Goal: Task Accomplishment & Management: Manage account settings

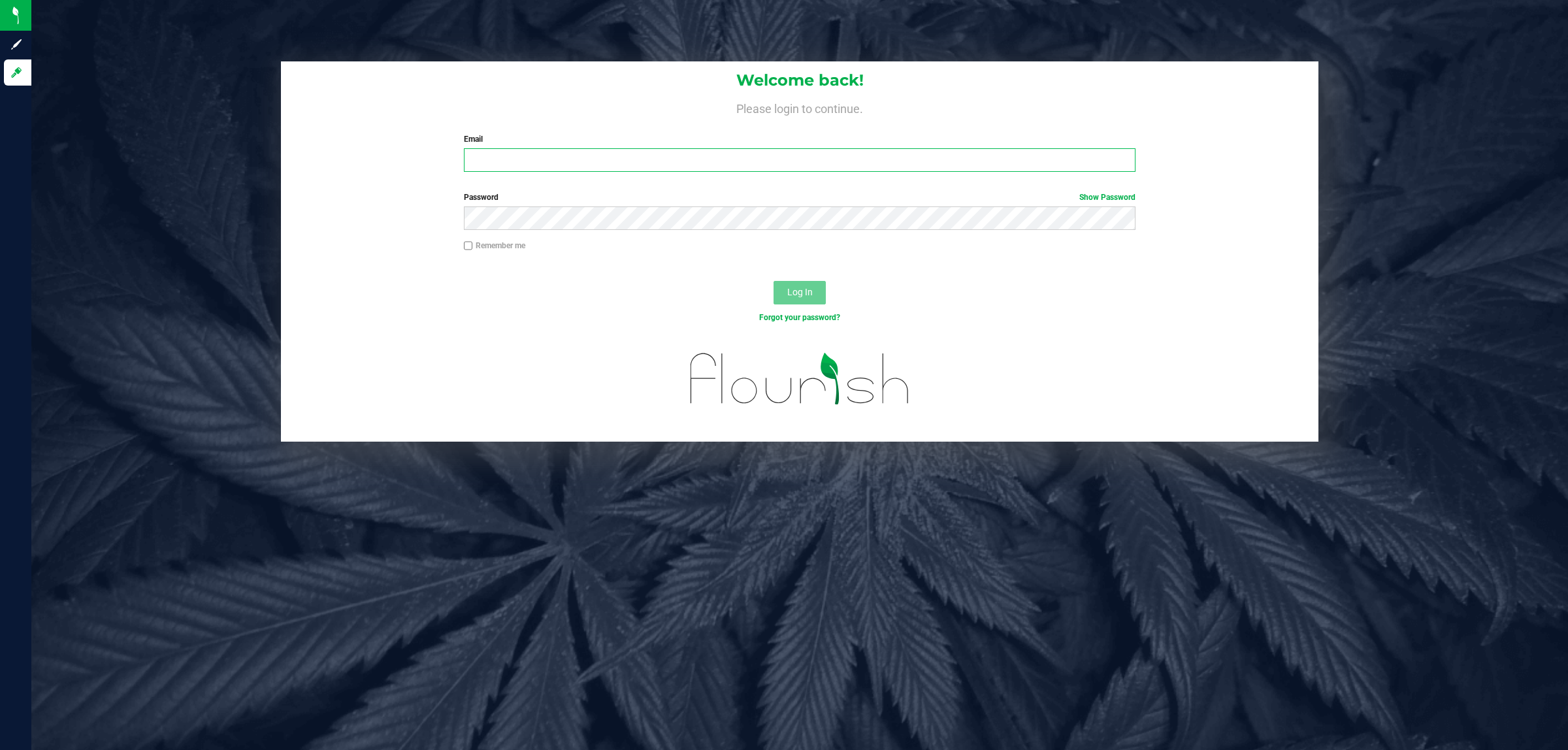
click at [557, 164] on input "Email" at bounding box center [800, 160] width 672 height 23
type input "[EMAIL_ADDRESS][DOMAIN_NAME]"
click at [773, 281] on button "Log In" at bounding box center [799, 293] width 52 height 23
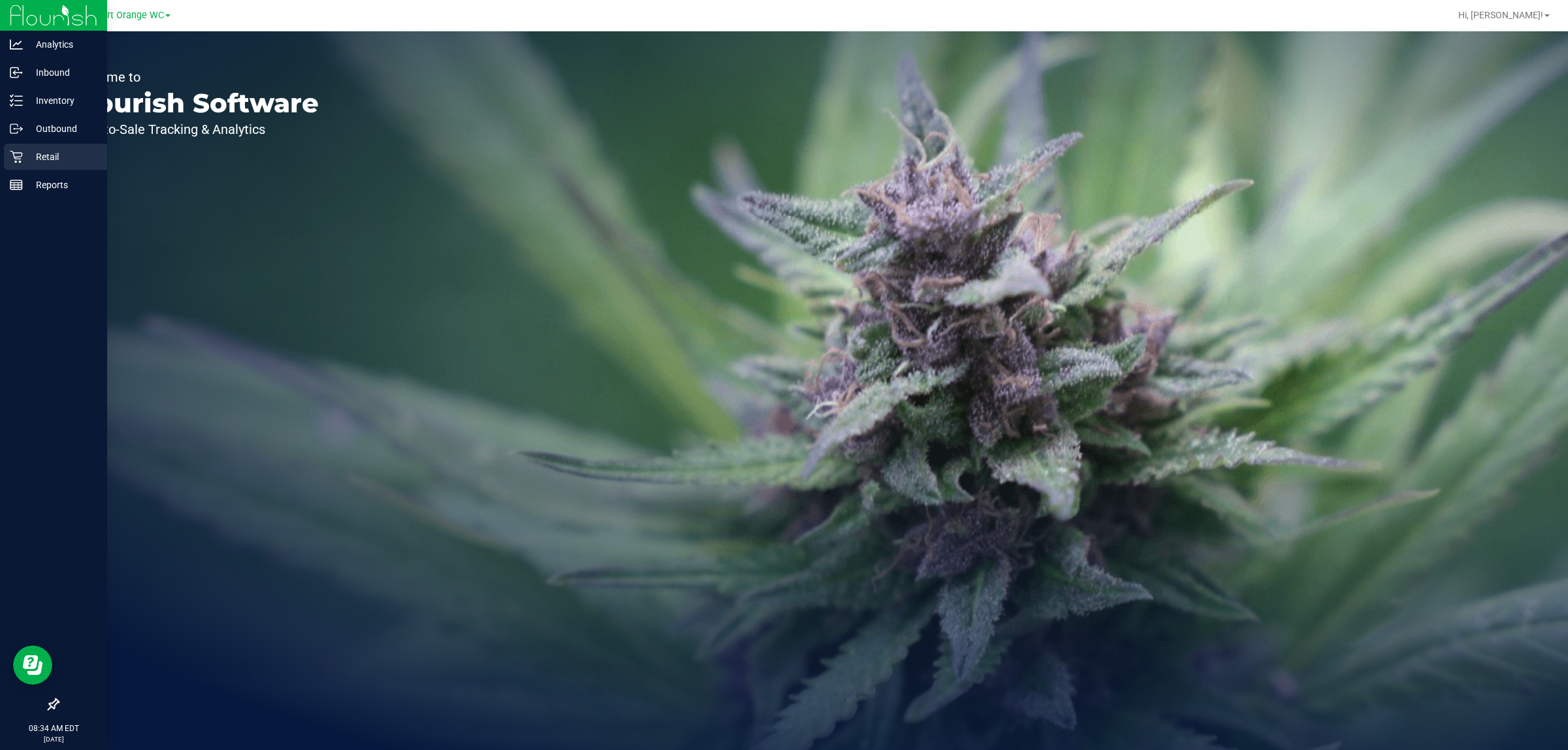
click at [53, 161] on p "Retail" at bounding box center [62, 156] width 78 height 15
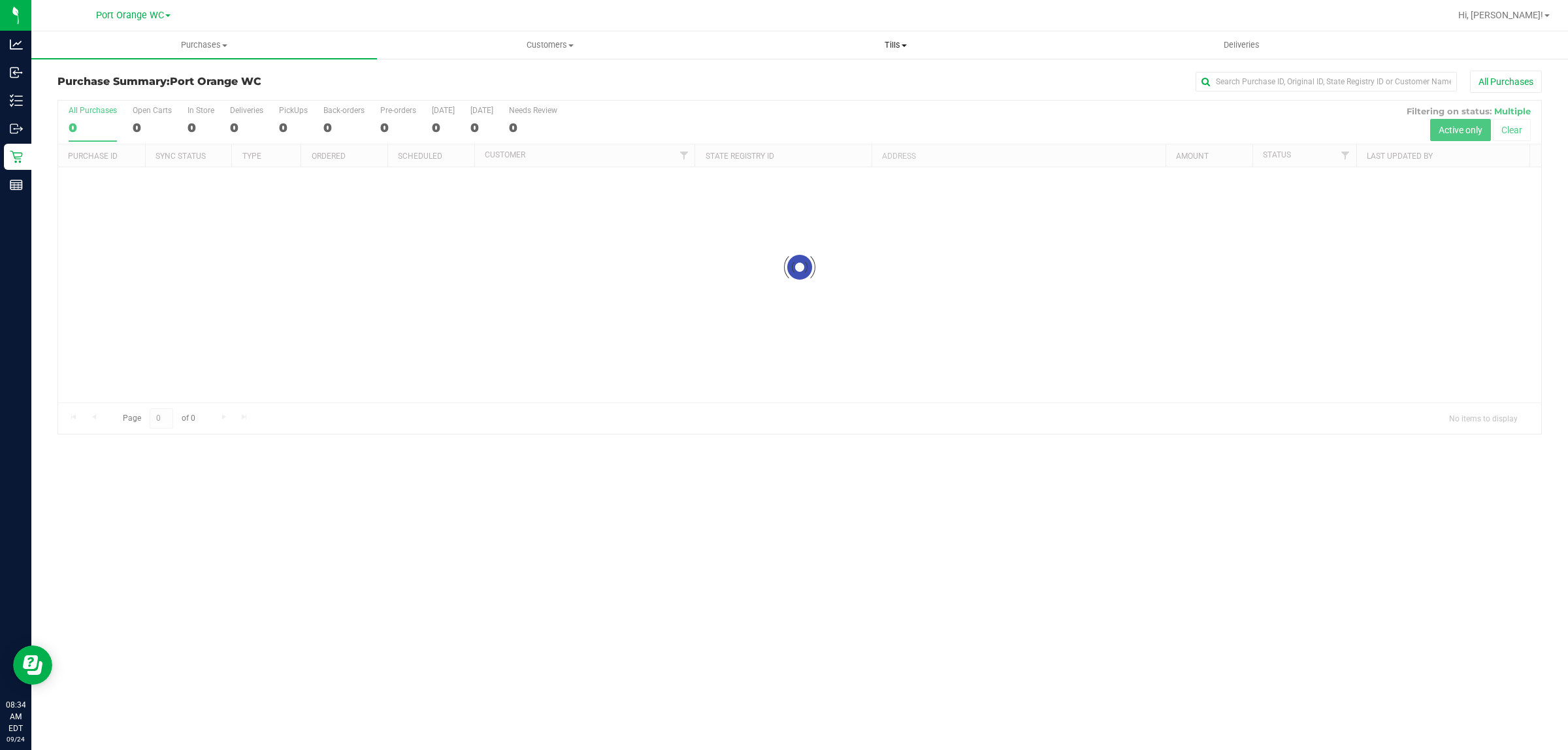
click at [893, 49] on span "Tills" at bounding box center [895, 45] width 344 height 12
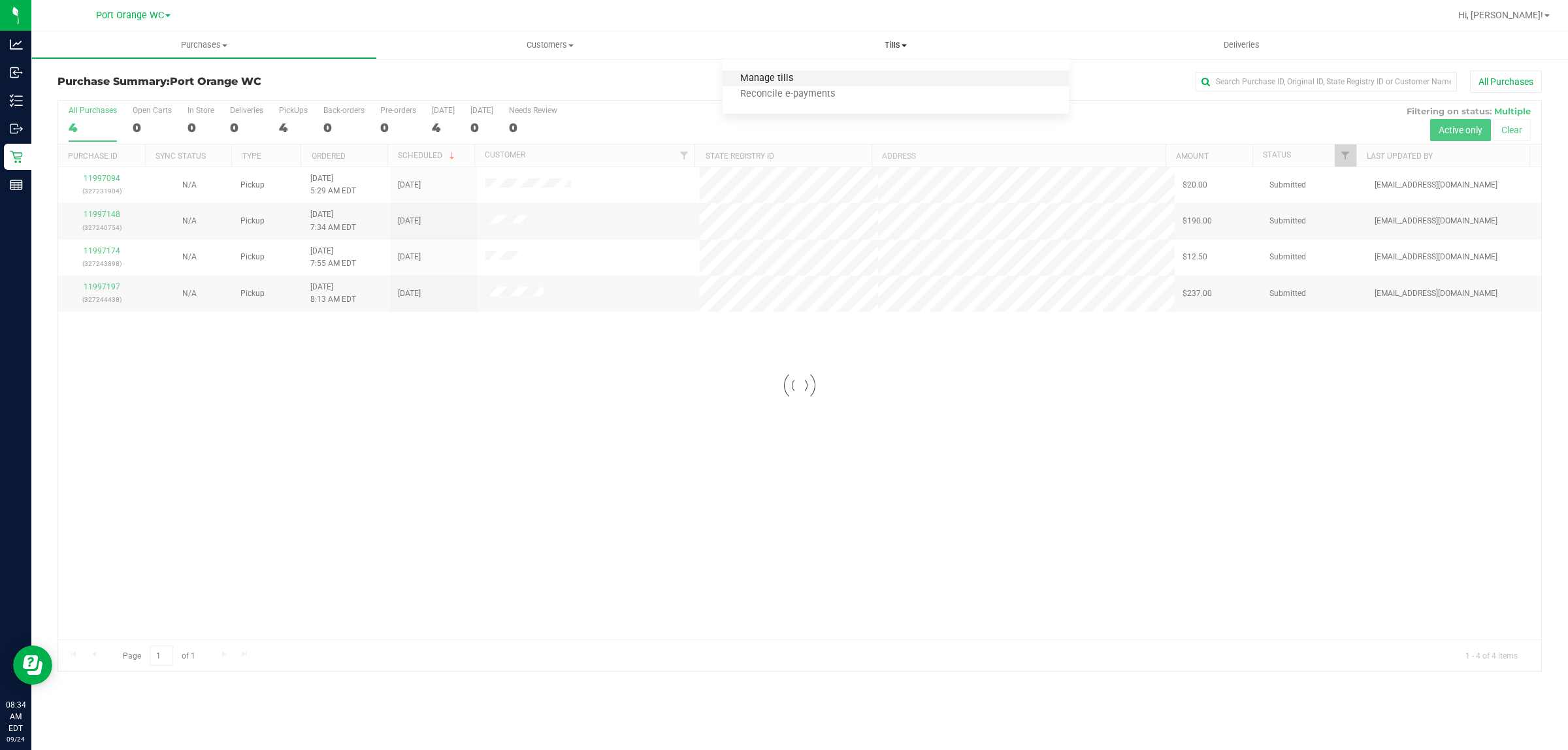
click at [800, 75] on span "Manage tills" at bounding box center [766, 79] width 88 height 11
click at [206, 42] on span "Purchases" at bounding box center [204, 45] width 344 height 12
click at [65, 93] on span "Fulfillment" at bounding box center [72, 94] width 81 height 11
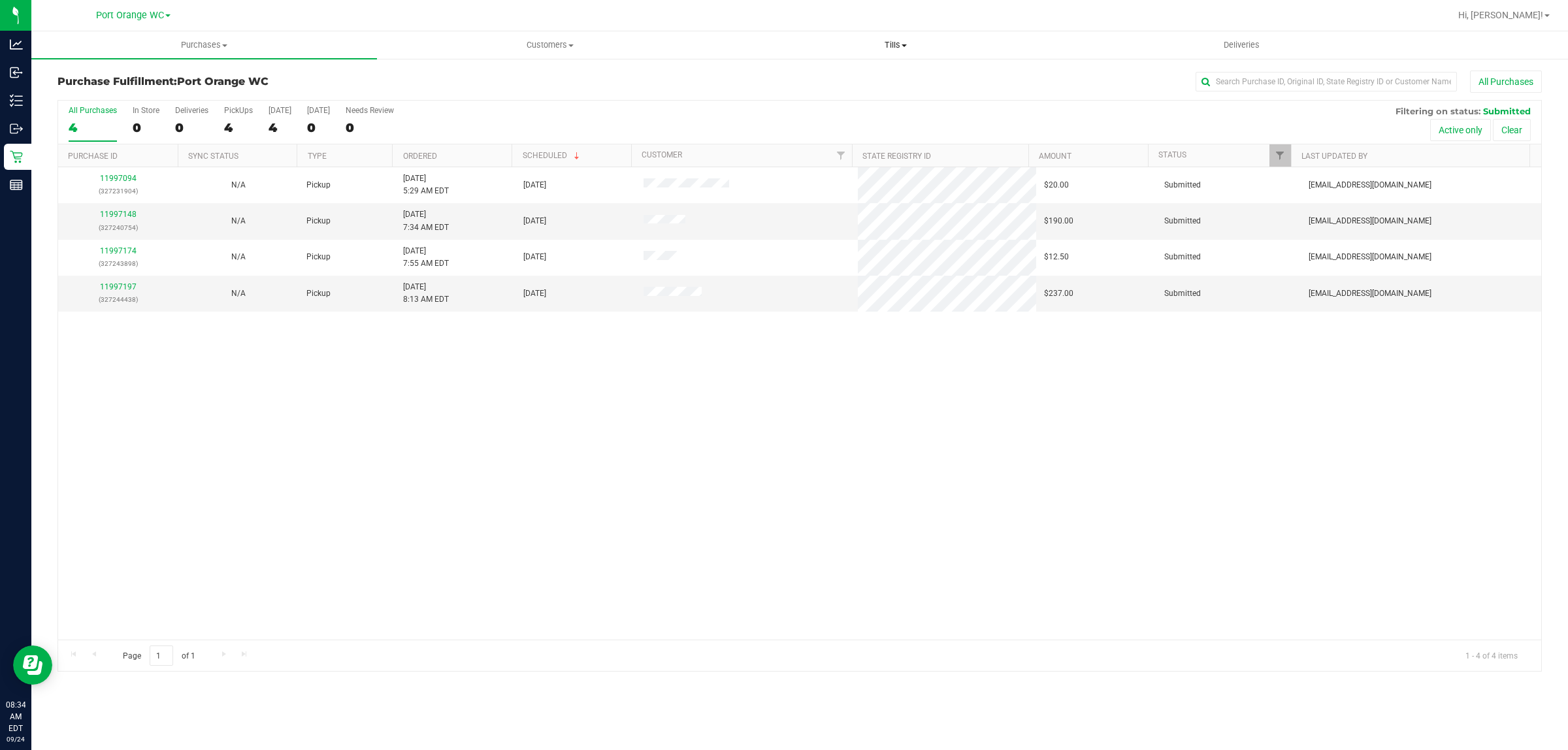
click at [884, 44] on span "Tills" at bounding box center [895, 45] width 344 height 12
click at [755, 82] on span "Manage tills" at bounding box center [766, 79] width 88 height 11
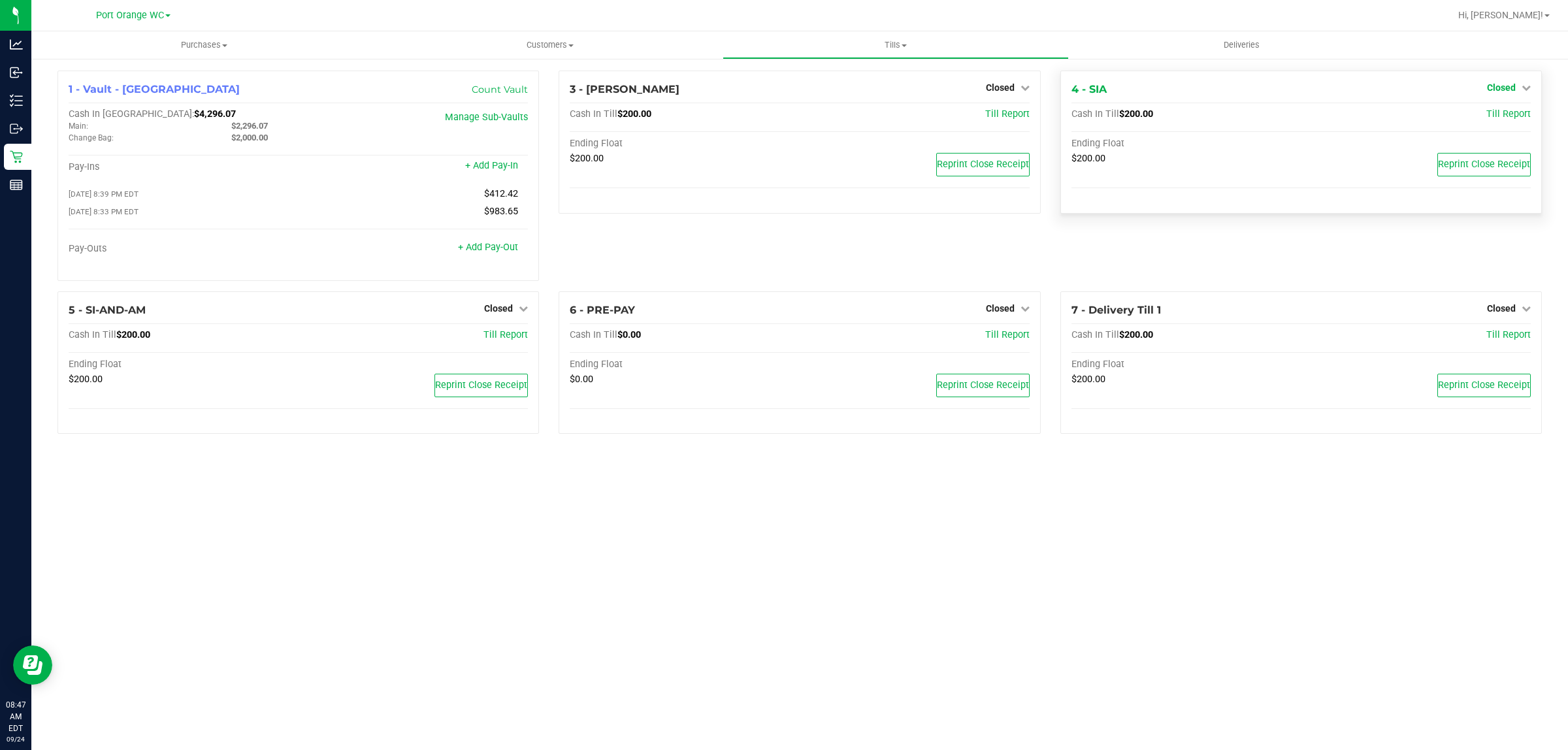
click at [1516, 82] on link "Closed" at bounding box center [1508, 88] width 44 height 11
click at [1495, 116] on link "Open Till" at bounding box center [1501, 115] width 35 height 11
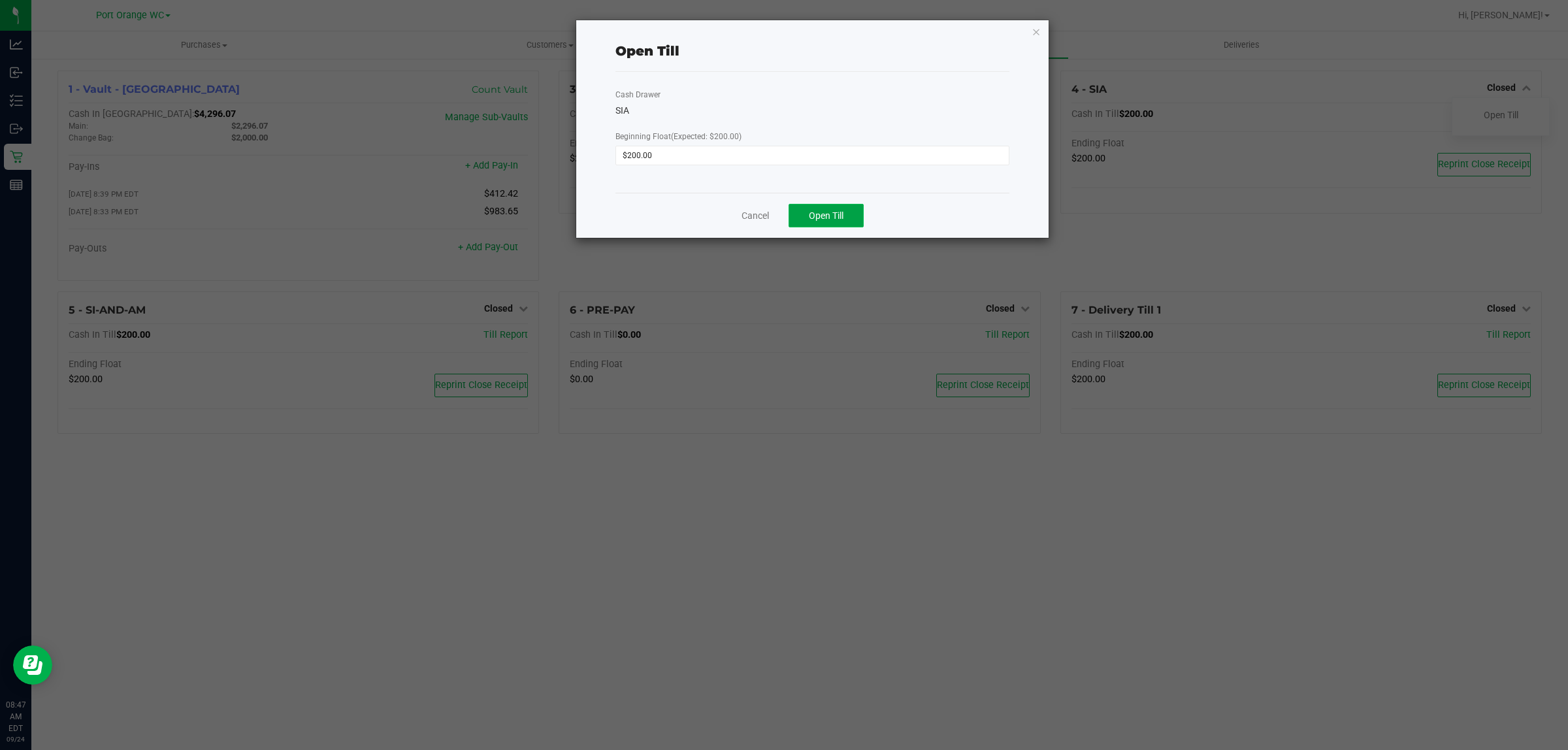
click at [834, 206] on button "Open Till" at bounding box center [826, 215] width 75 height 23
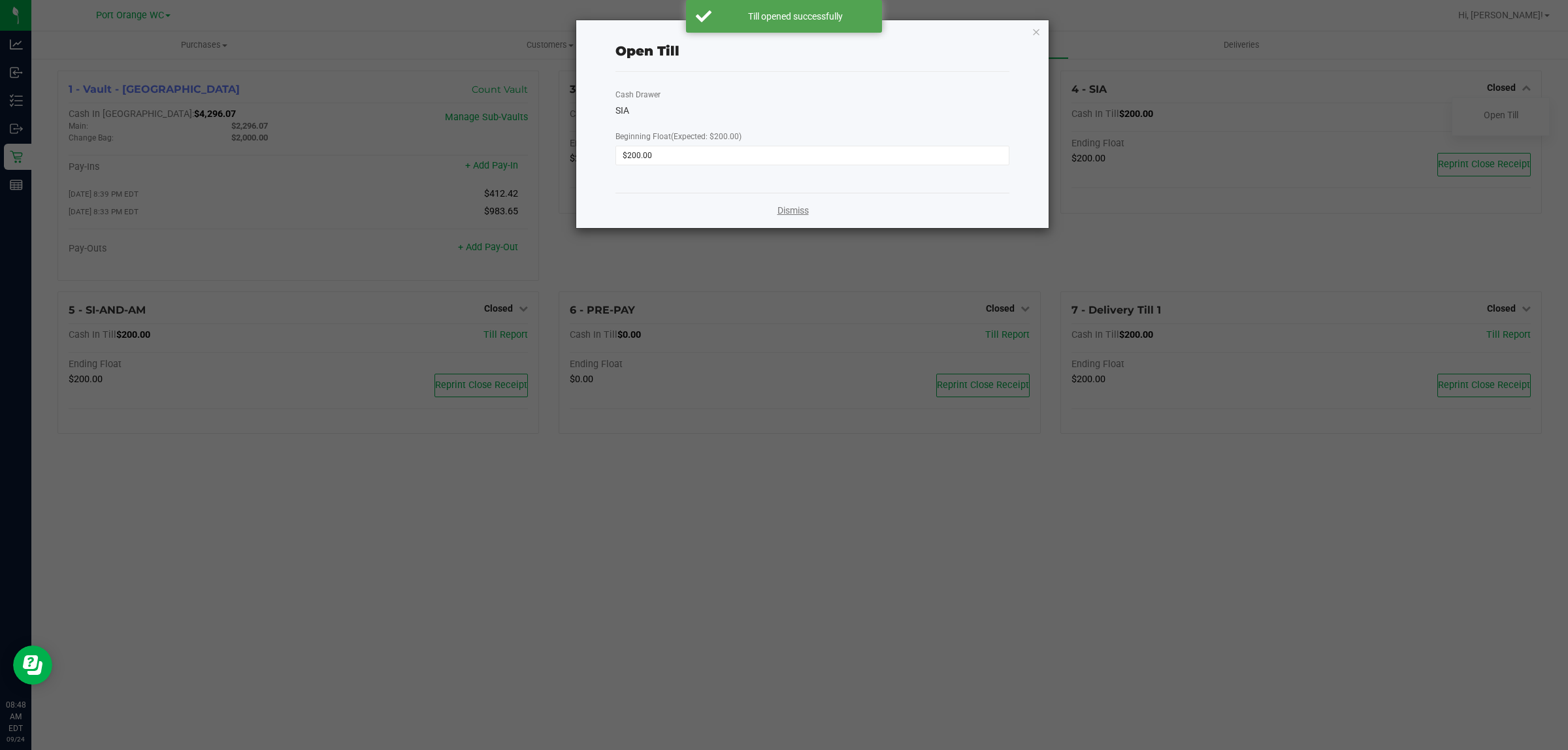
click at [799, 212] on link "Dismiss" at bounding box center [793, 210] width 31 height 13
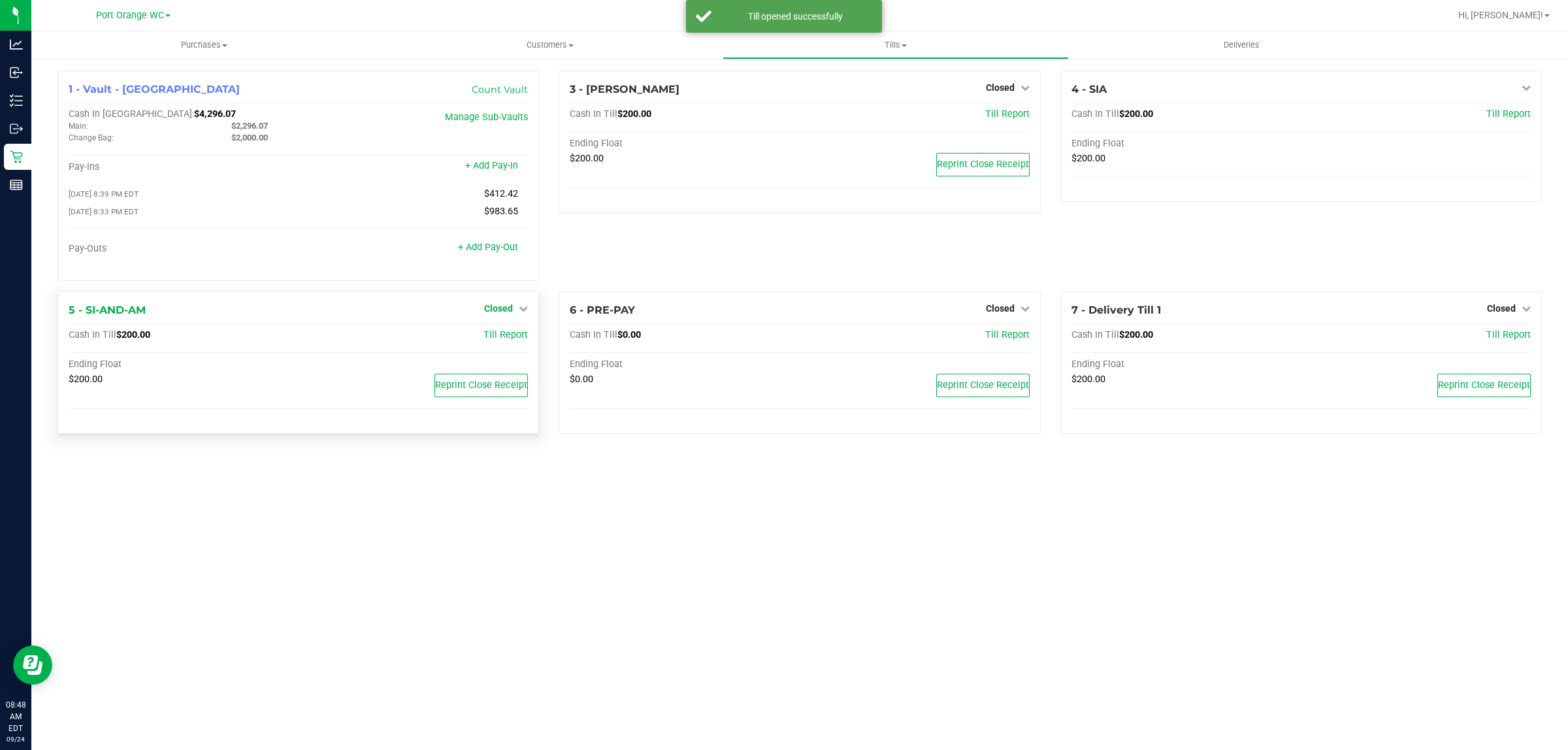
click at [495, 314] on span "Closed" at bounding box center [498, 308] width 29 height 11
click at [502, 341] on link "Open Till" at bounding box center [498, 335] width 35 height 11
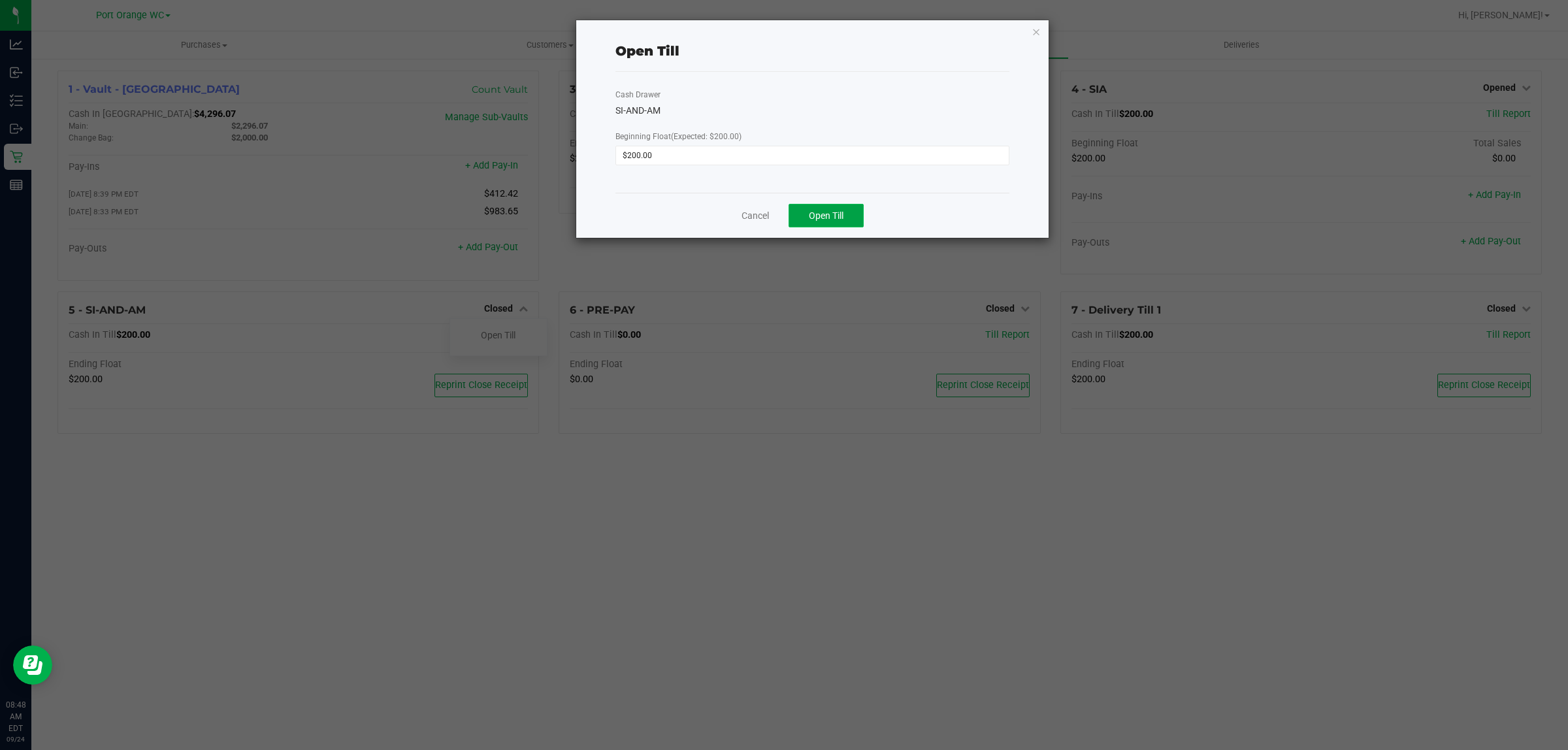
click at [815, 217] on span "Open Till" at bounding box center [826, 216] width 35 height 11
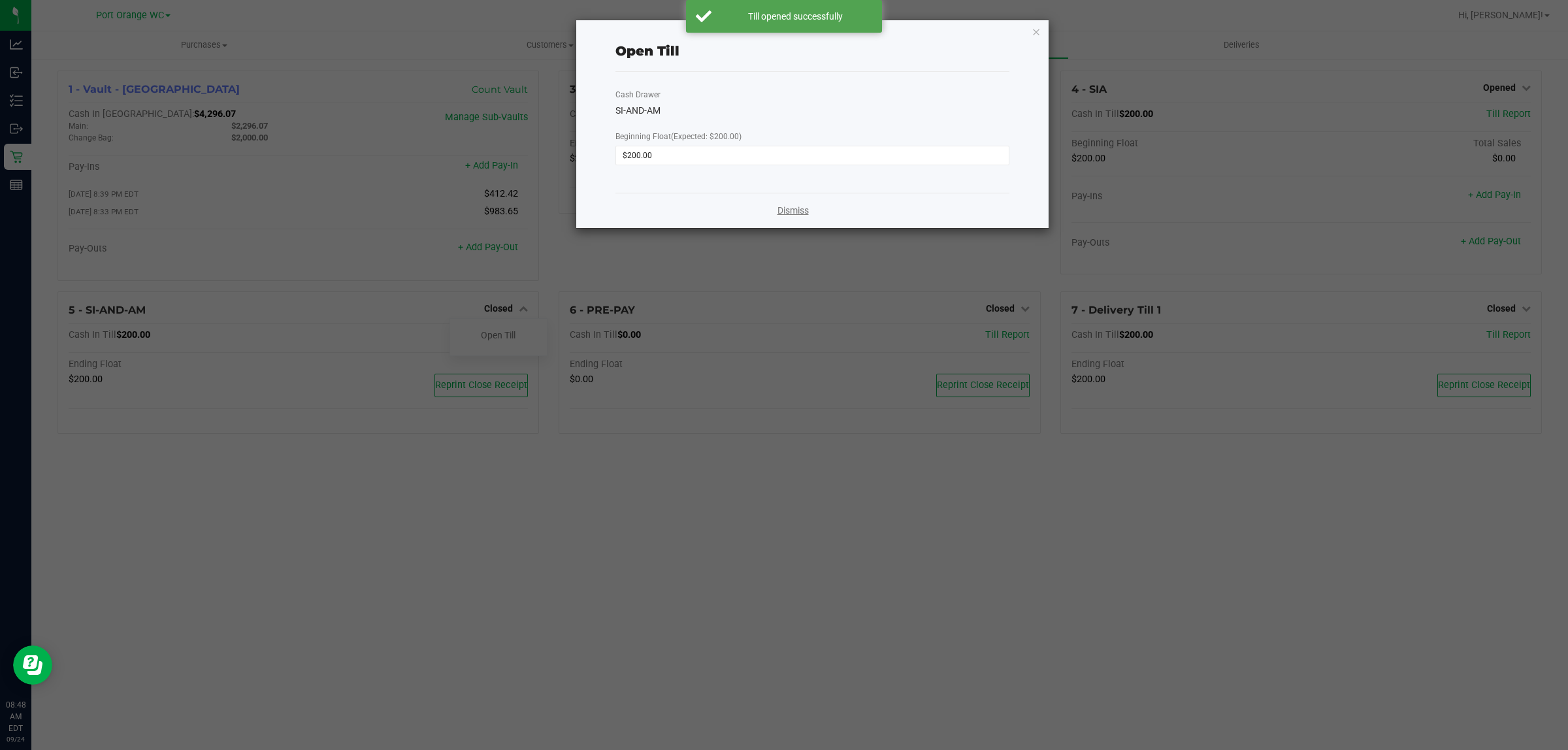
click at [806, 211] on link "Dismiss" at bounding box center [793, 210] width 31 height 13
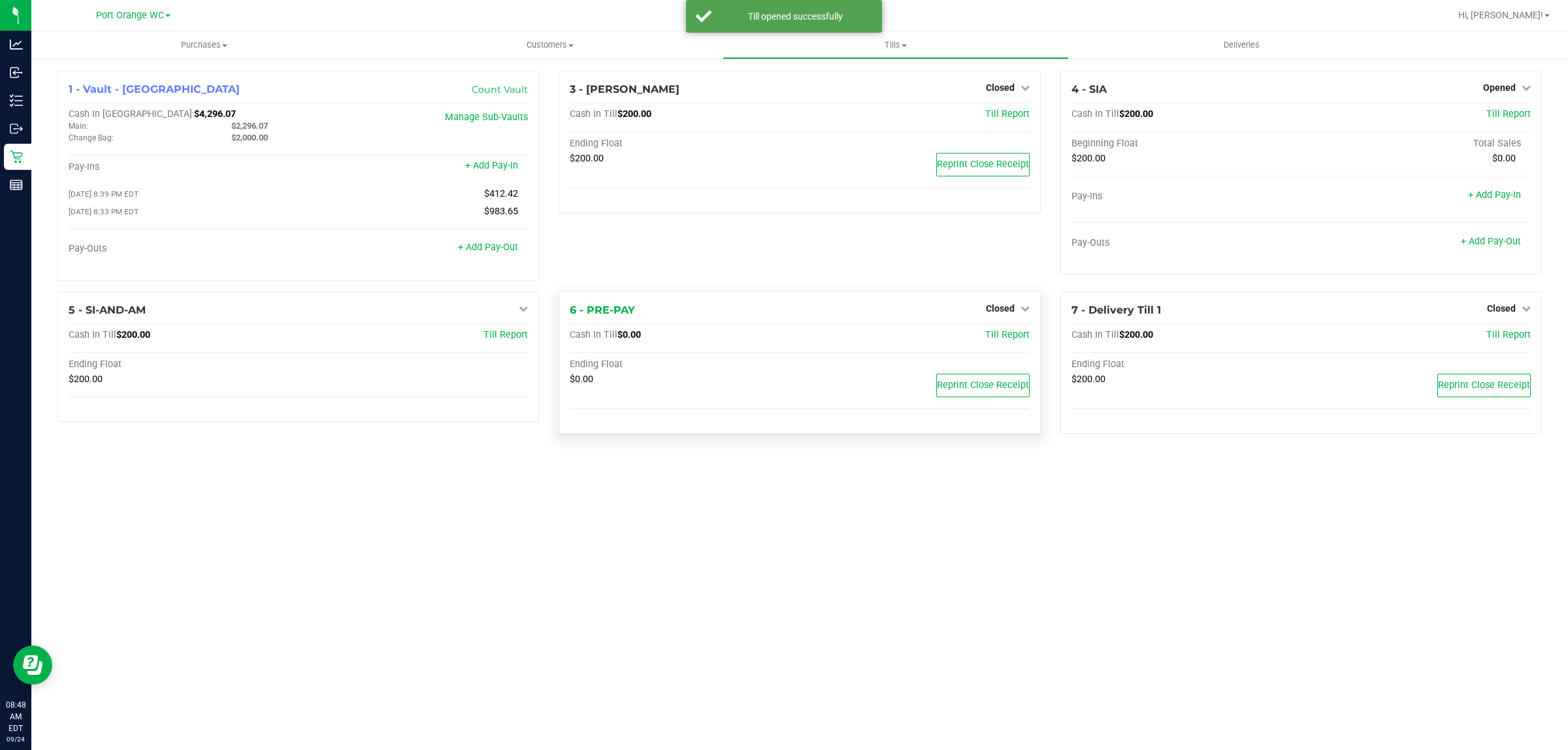
click at [1014, 306] on div "Closed" at bounding box center [1007, 307] width 44 height 15
click at [1012, 309] on span "Closed" at bounding box center [1000, 308] width 29 height 11
click at [995, 337] on link "Open Till" at bounding box center [1000, 335] width 35 height 11
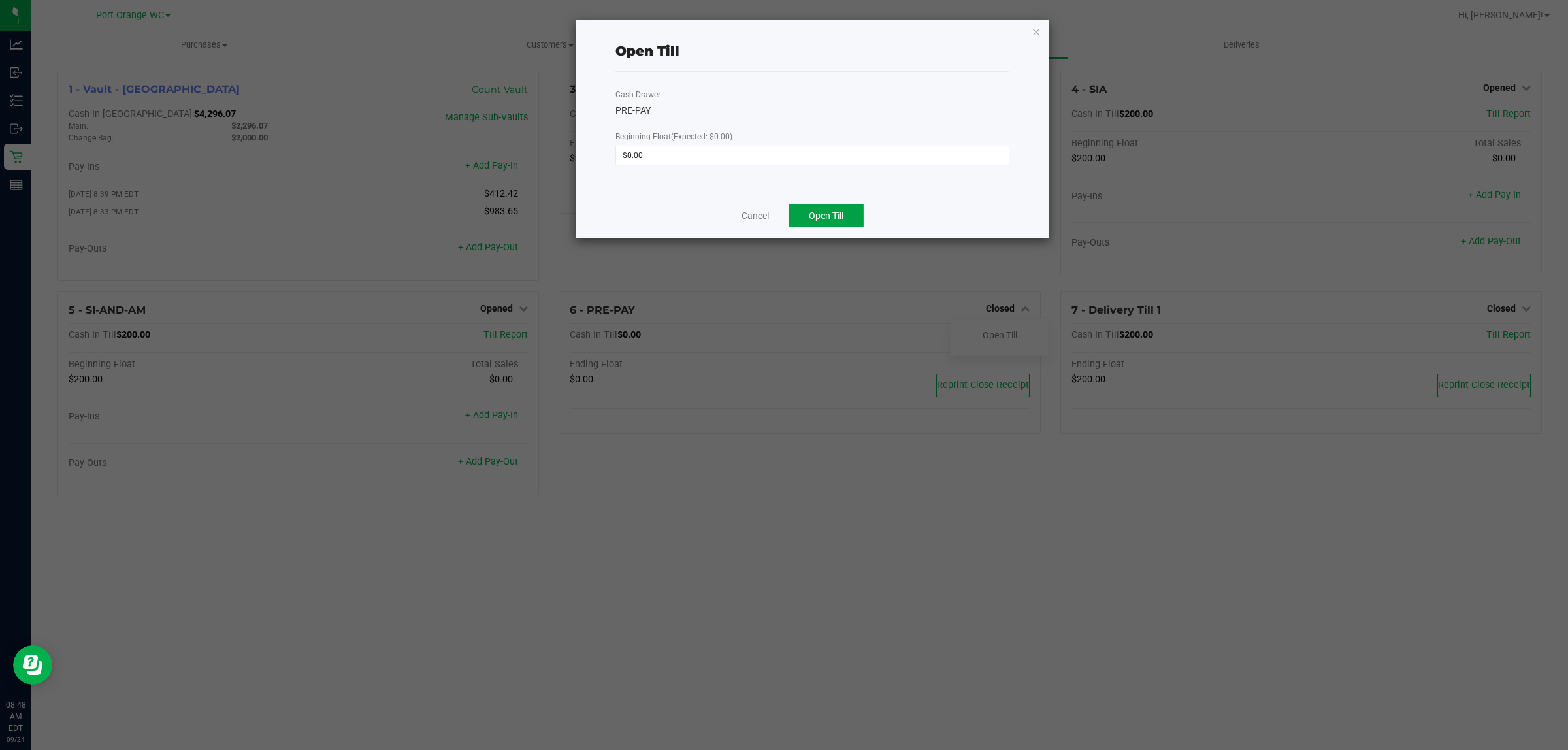
click at [847, 211] on button "Open Till" at bounding box center [826, 215] width 75 height 23
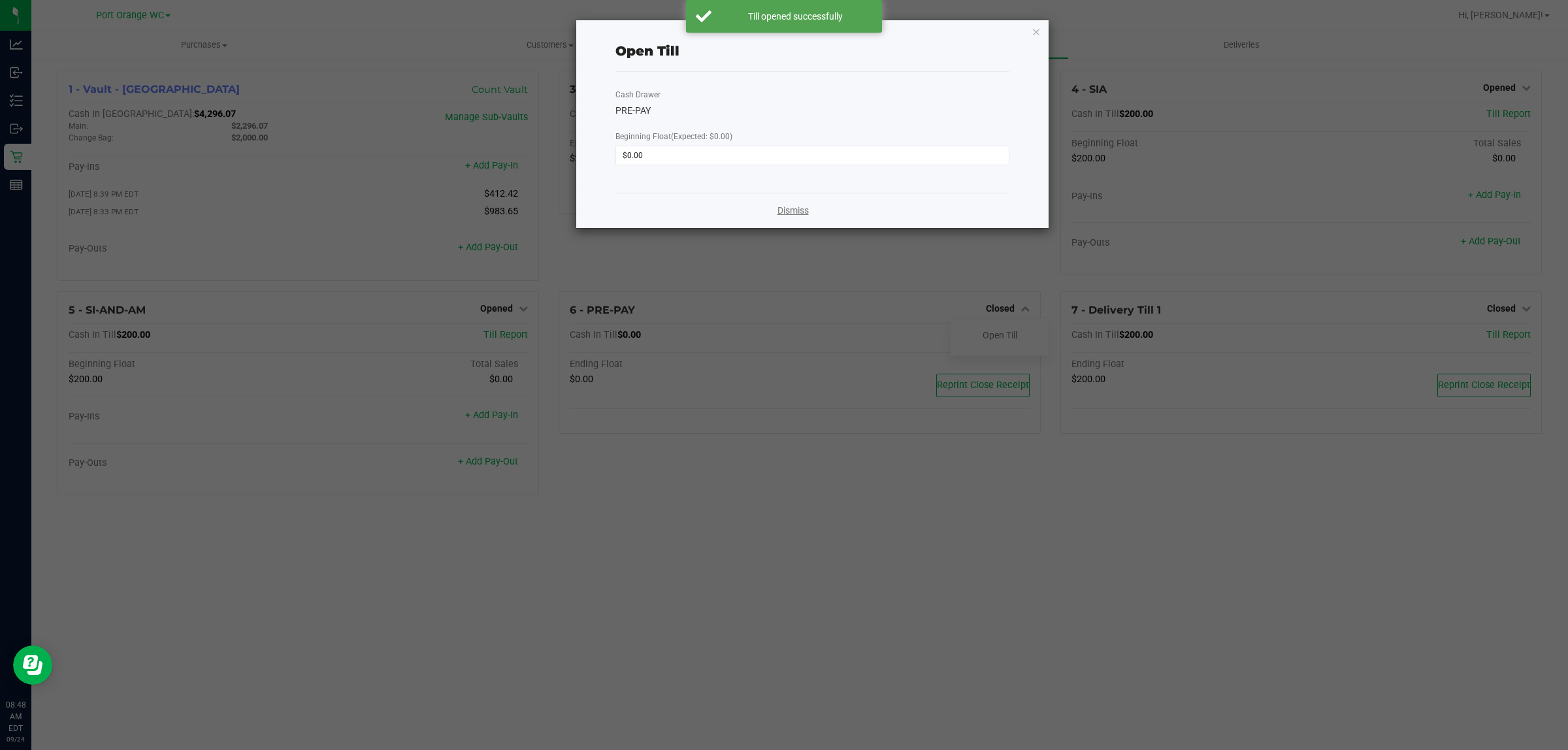
click at [799, 210] on link "Dismiss" at bounding box center [793, 210] width 31 height 13
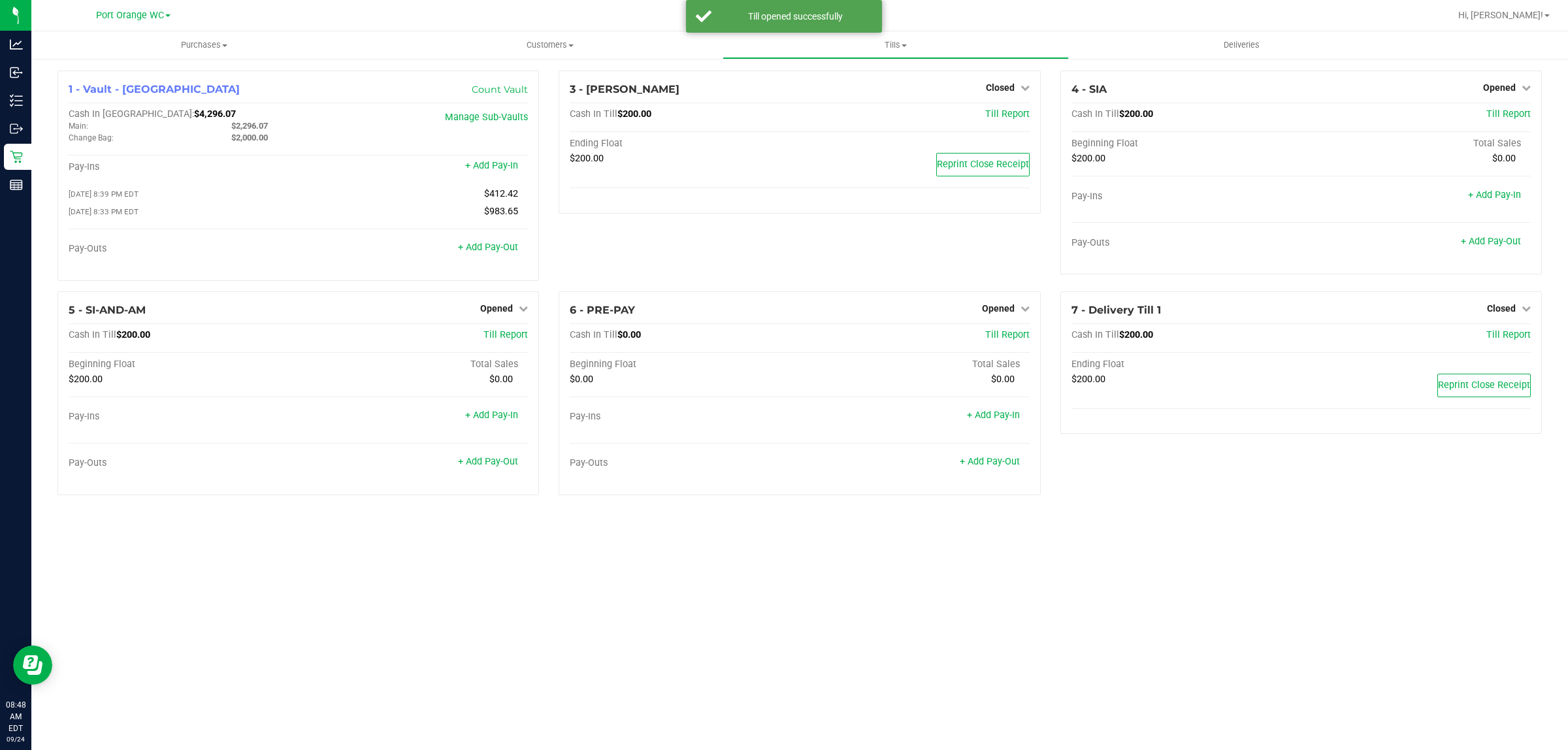
click at [1068, 556] on div "Purchases Summary of purchases Fulfillment All purchases Customers All customer…" at bounding box center [799, 391] width 1537 height 719
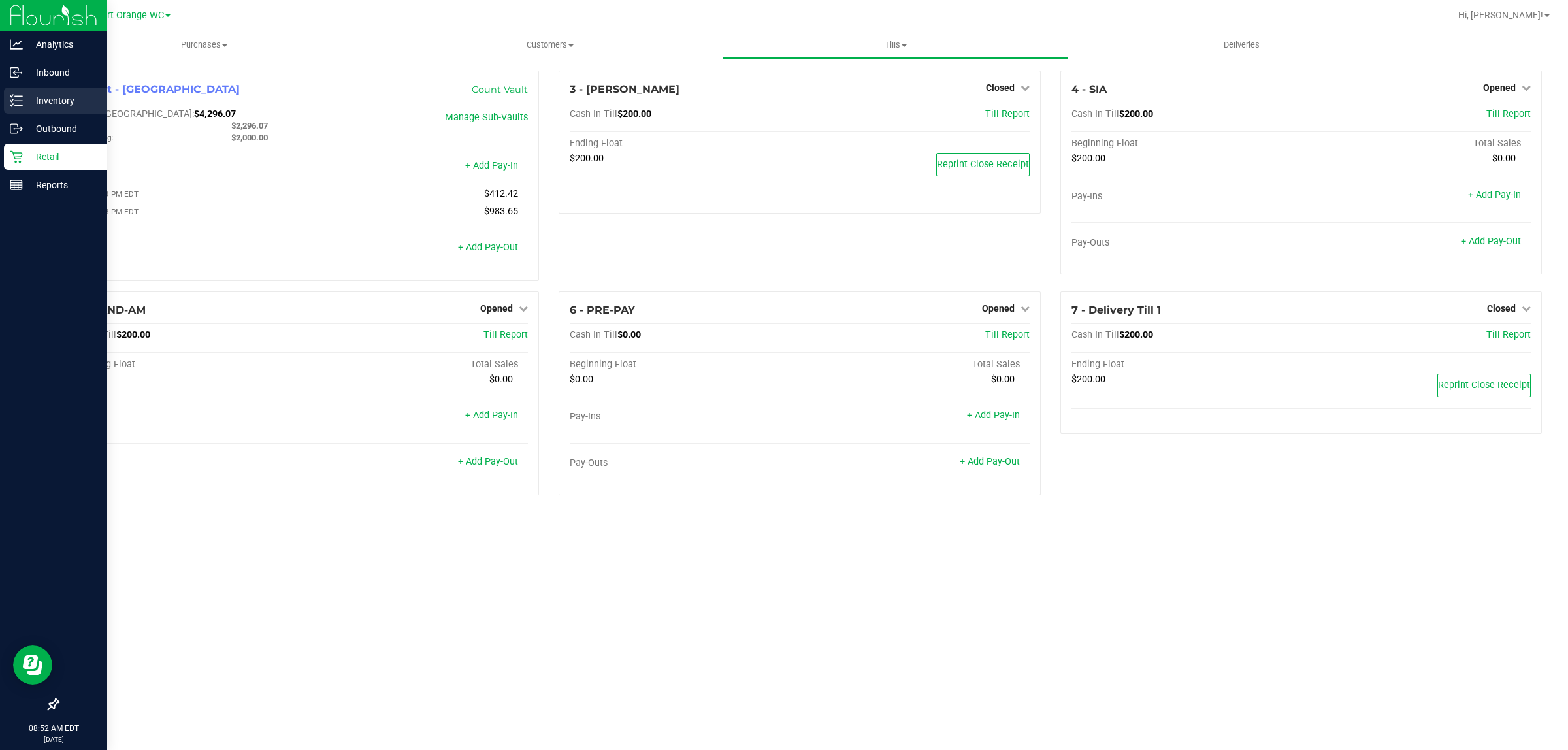
click at [47, 98] on p "Inventory" at bounding box center [62, 100] width 78 height 15
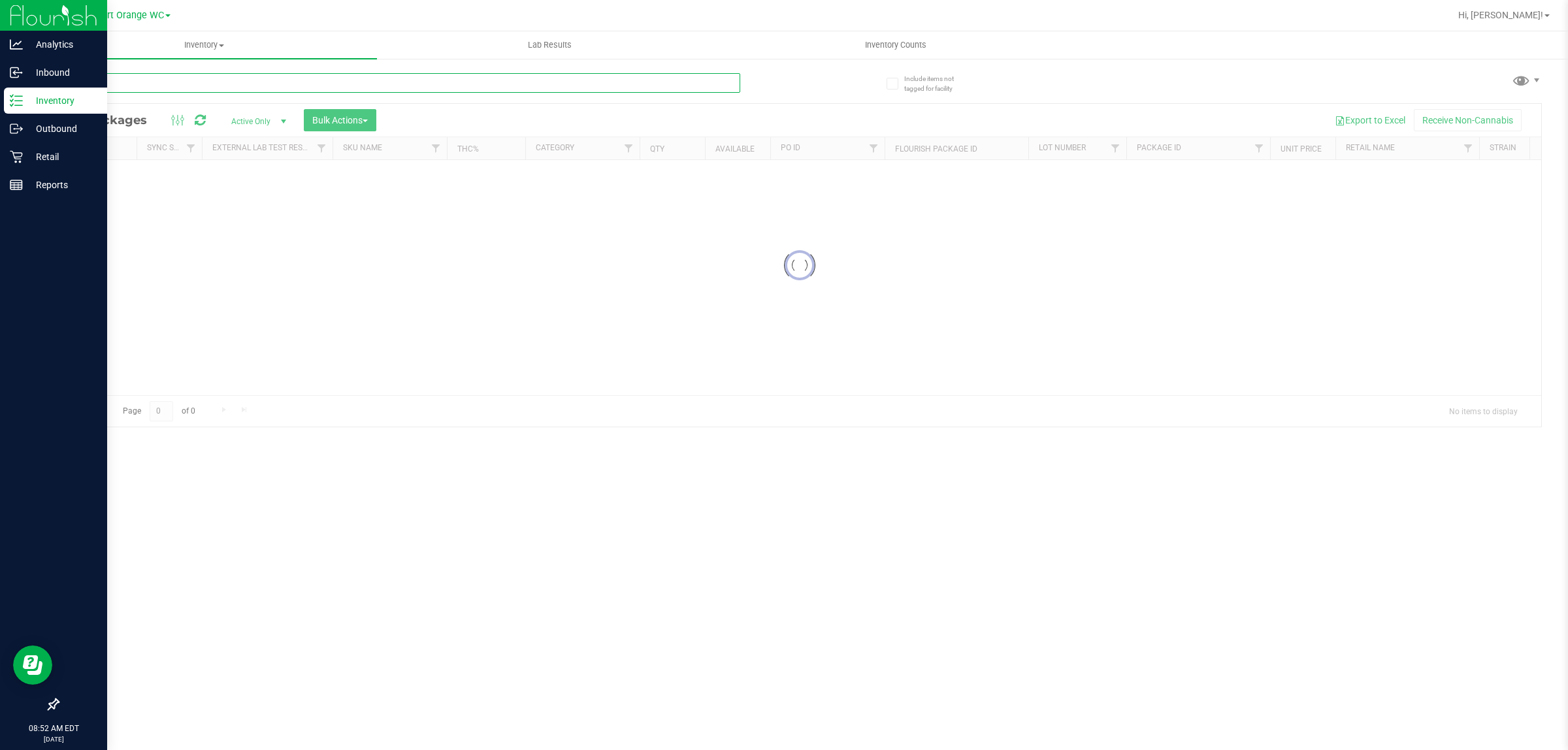
click at [177, 87] on input "text" at bounding box center [399, 83] width 683 height 20
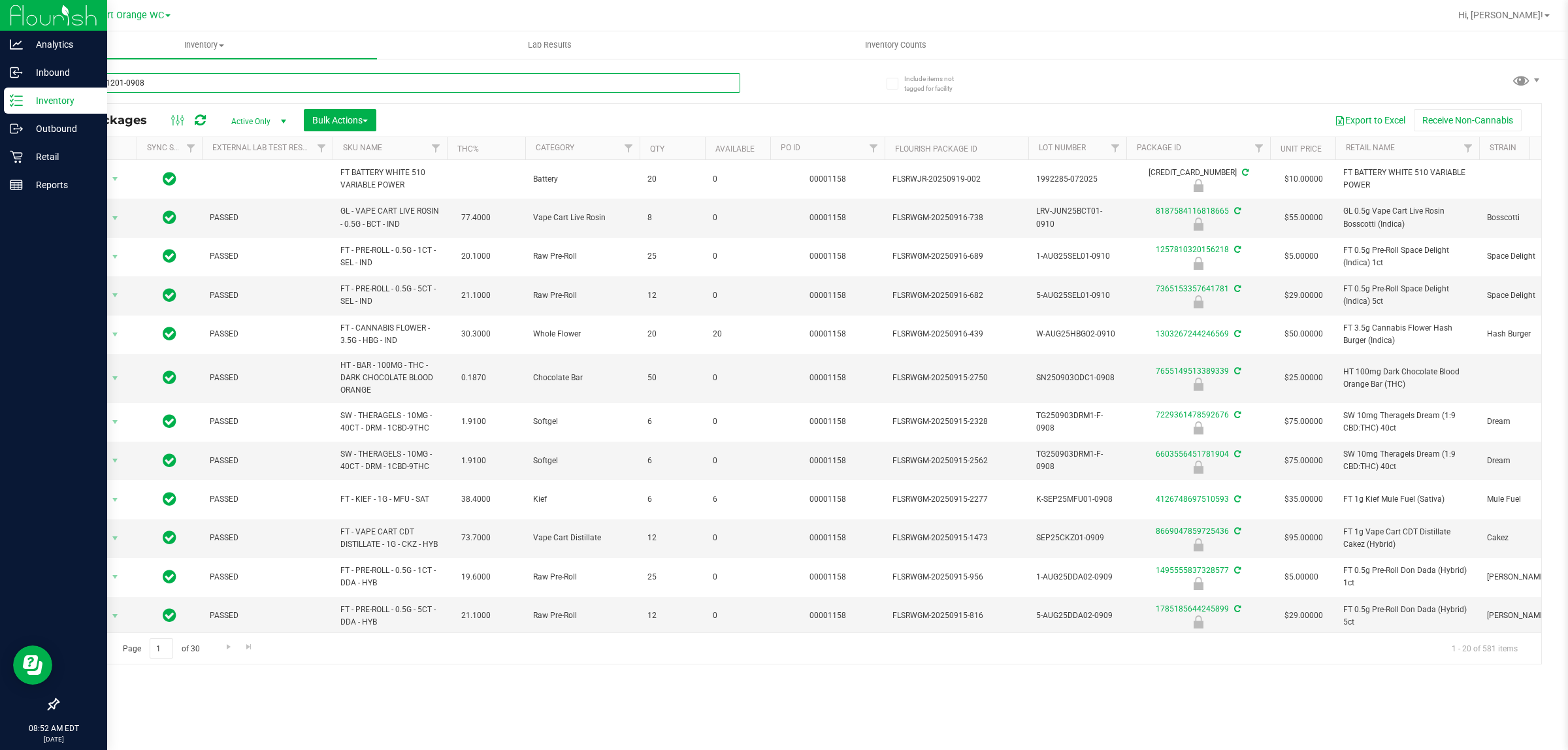
type input "SEP25T1201-0908"
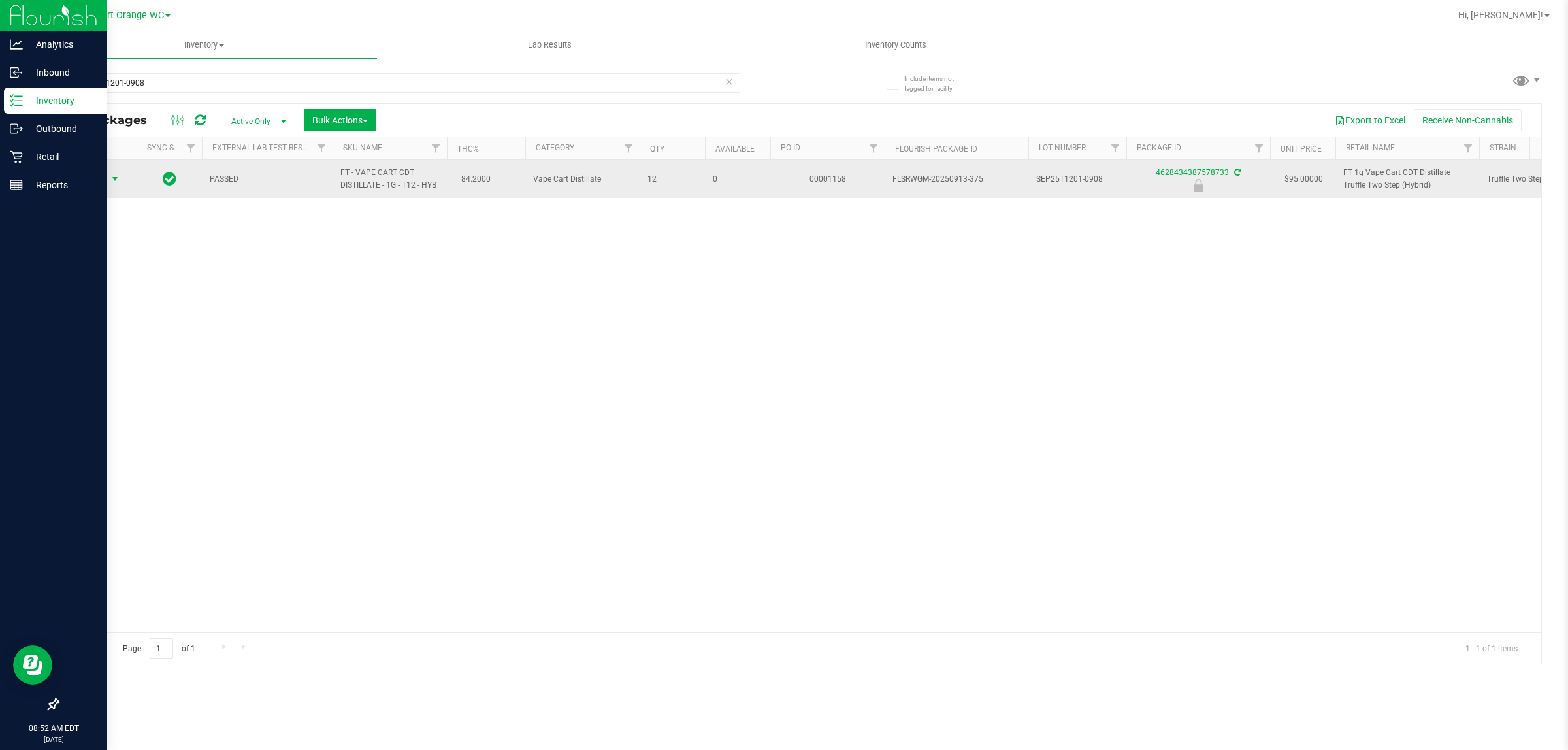
click at [93, 175] on span "Action" at bounding box center [88, 179] width 35 height 18
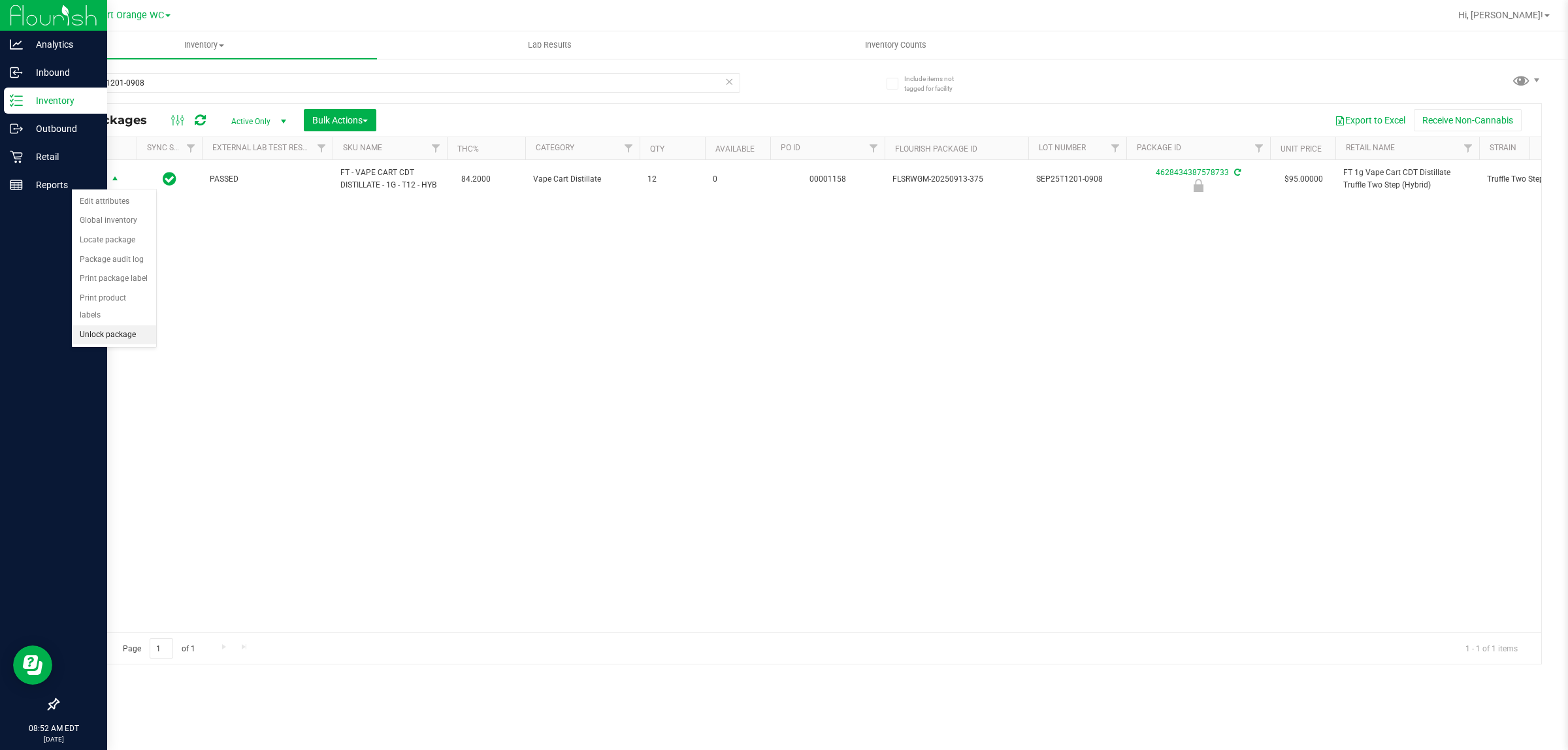
click at [131, 325] on li "Unlock package" at bounding box center [114, 335] width 84 height 20
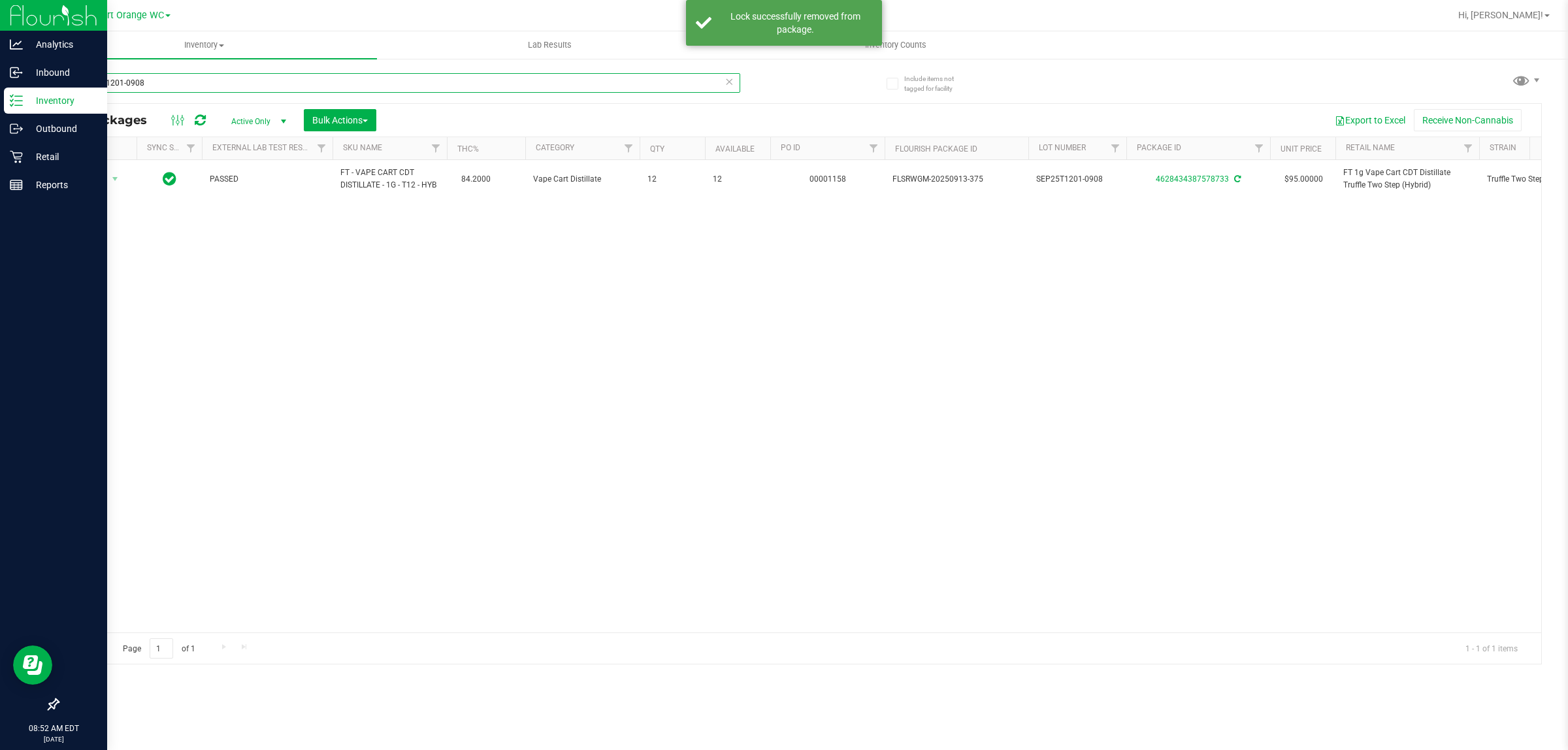
click at [153, 85] on input "SEP25T1201-0908" at bounding box center [399, 83] width 683 height 20
click at [152, 88] on input "SEP25T1201-0908" at bounding box center [399, 83] width 683 height 20
click at [159, 82] on input "SEP25T1201-0908" at bounding box center [399, 83] width 683 height 20
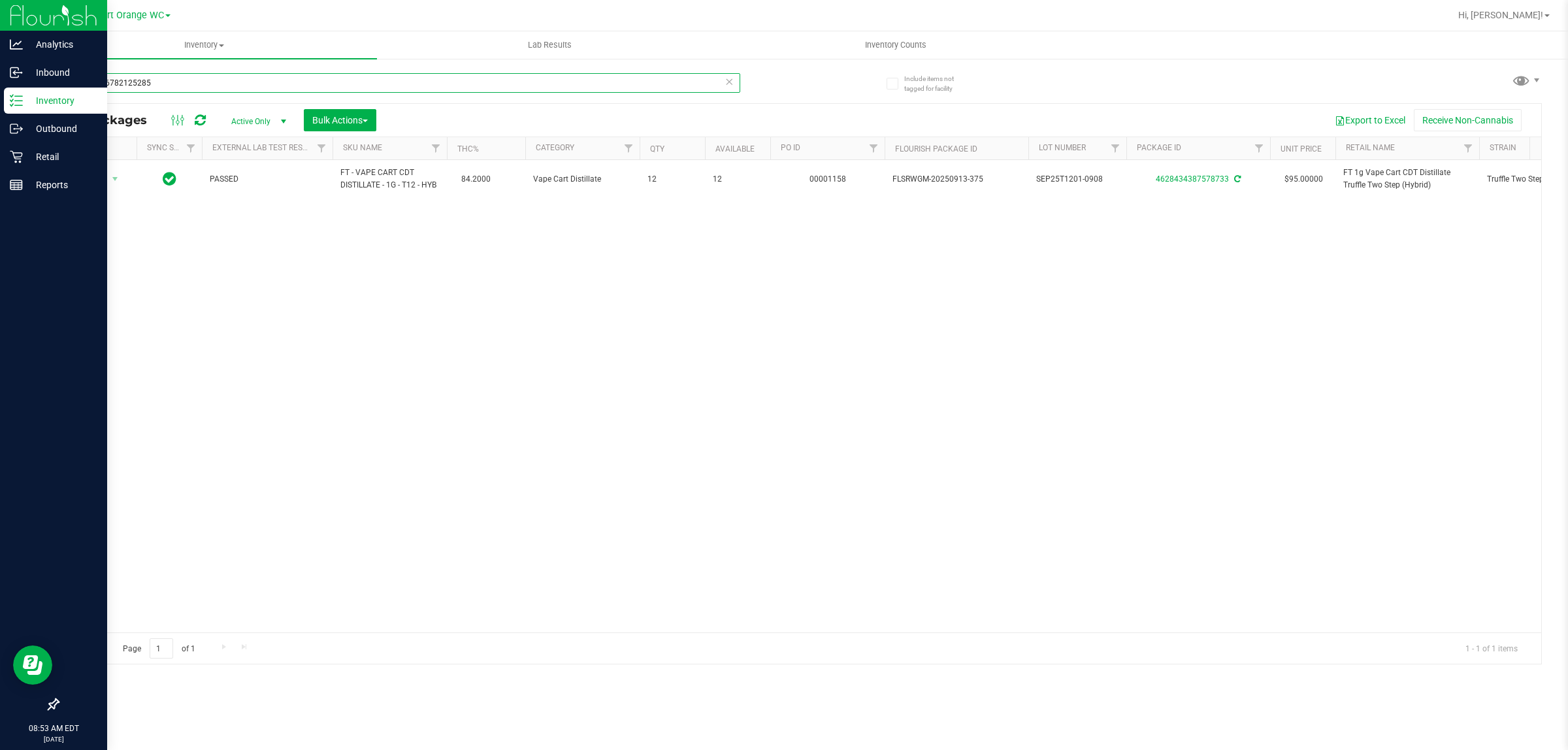
type input "6234846782125285"
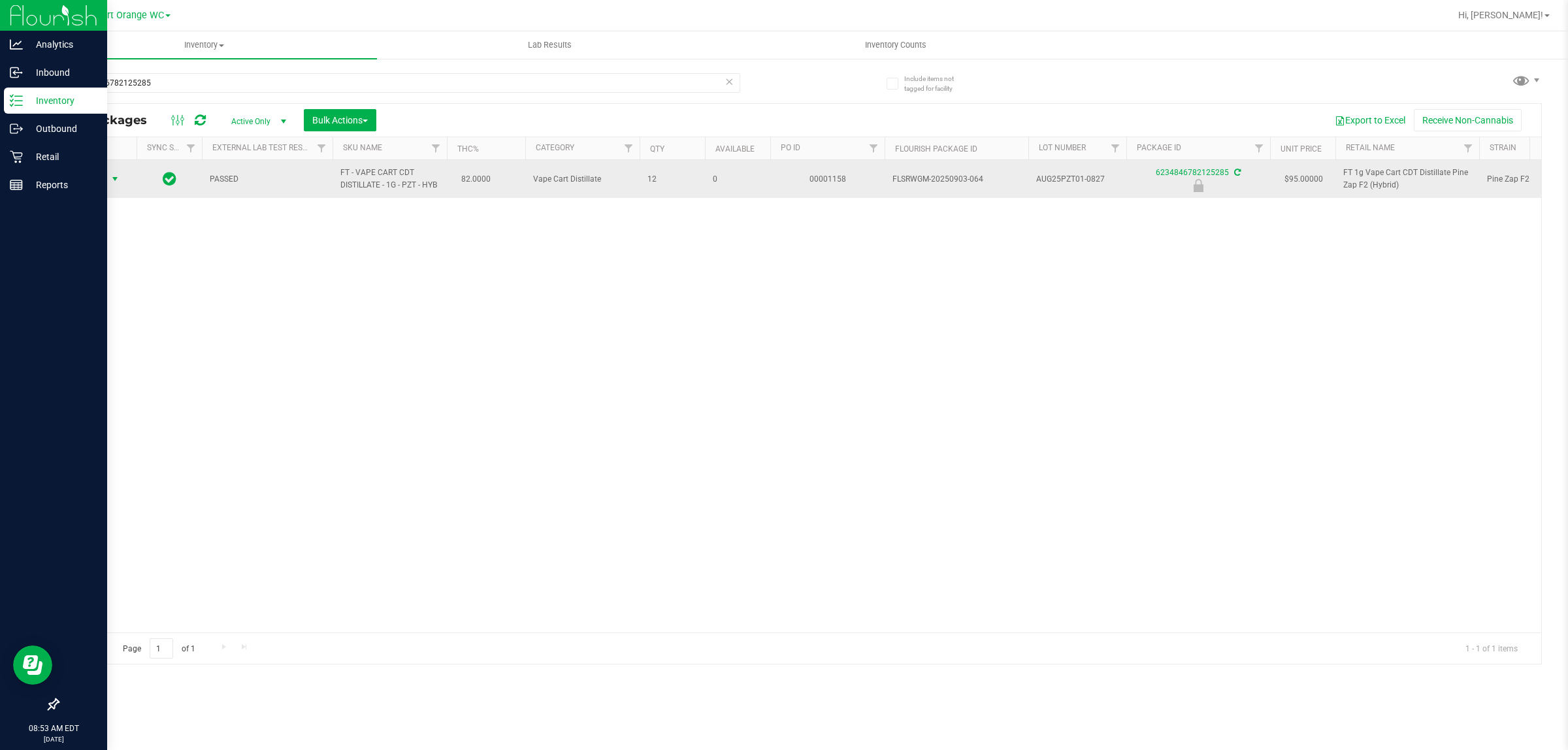
click at [102, 180] on span "Action" at bounding box center [88, 179] width 35 height 18
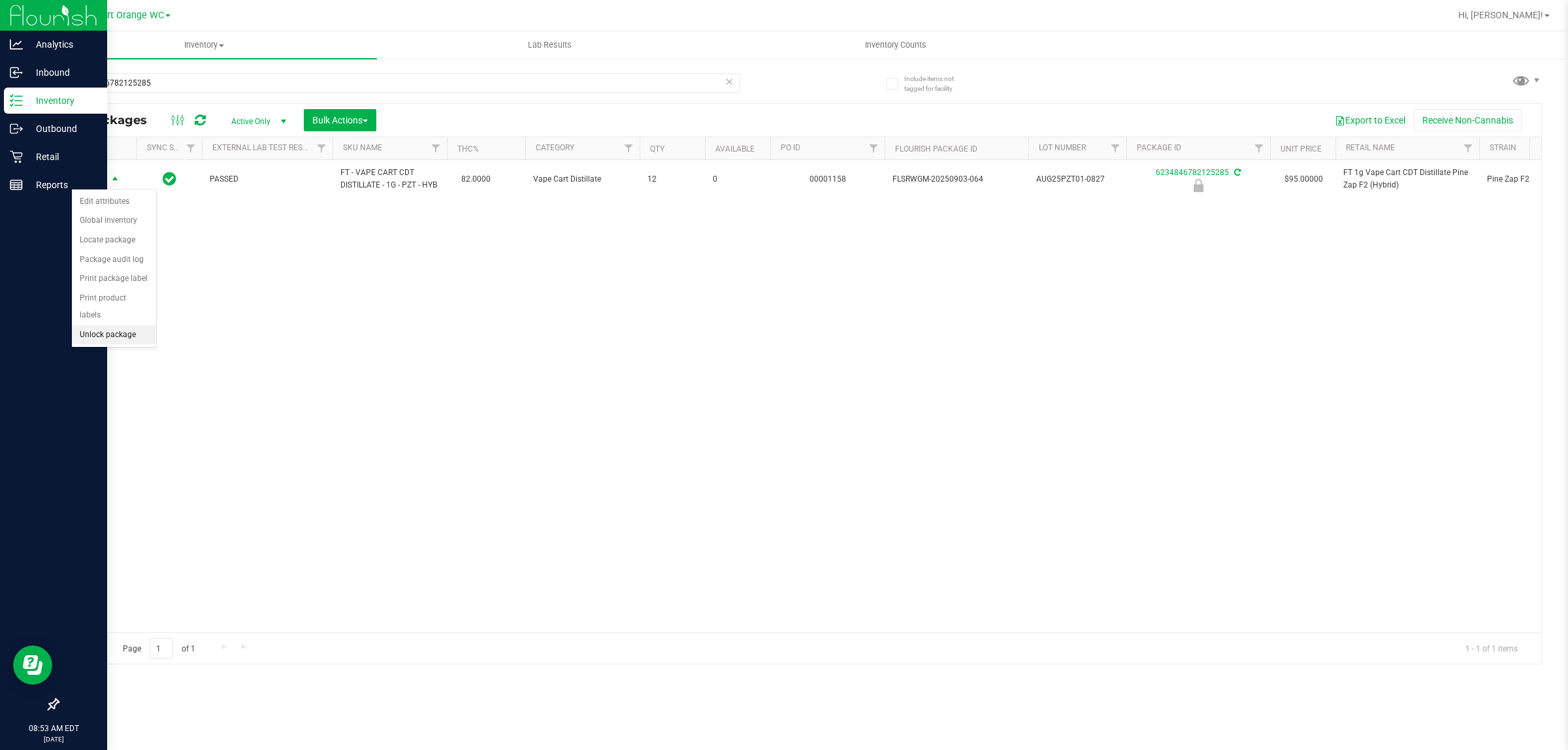
click at [109, 325] on li "Unlock package" at bounding box center [114, 335] width 84 height 20
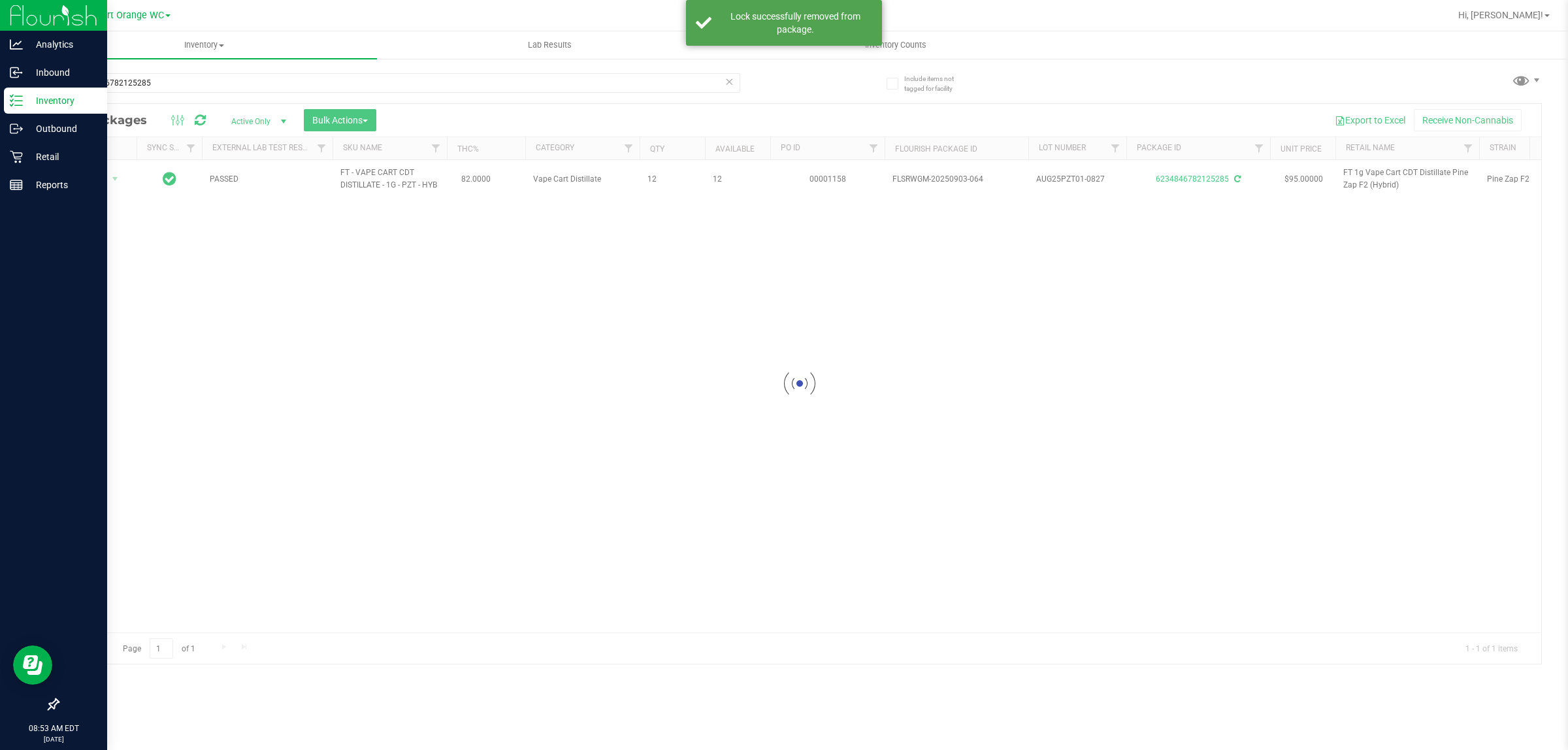
click at [1367, 180] on div at bounding box center [799, 384] width 1483 height 560
click at [1367, 180] on span "FT 1g Vape Cart CDT Distillate Pine Zap F2 (Hybrid)" at bounding box center [1407, 179] width 128 height 25
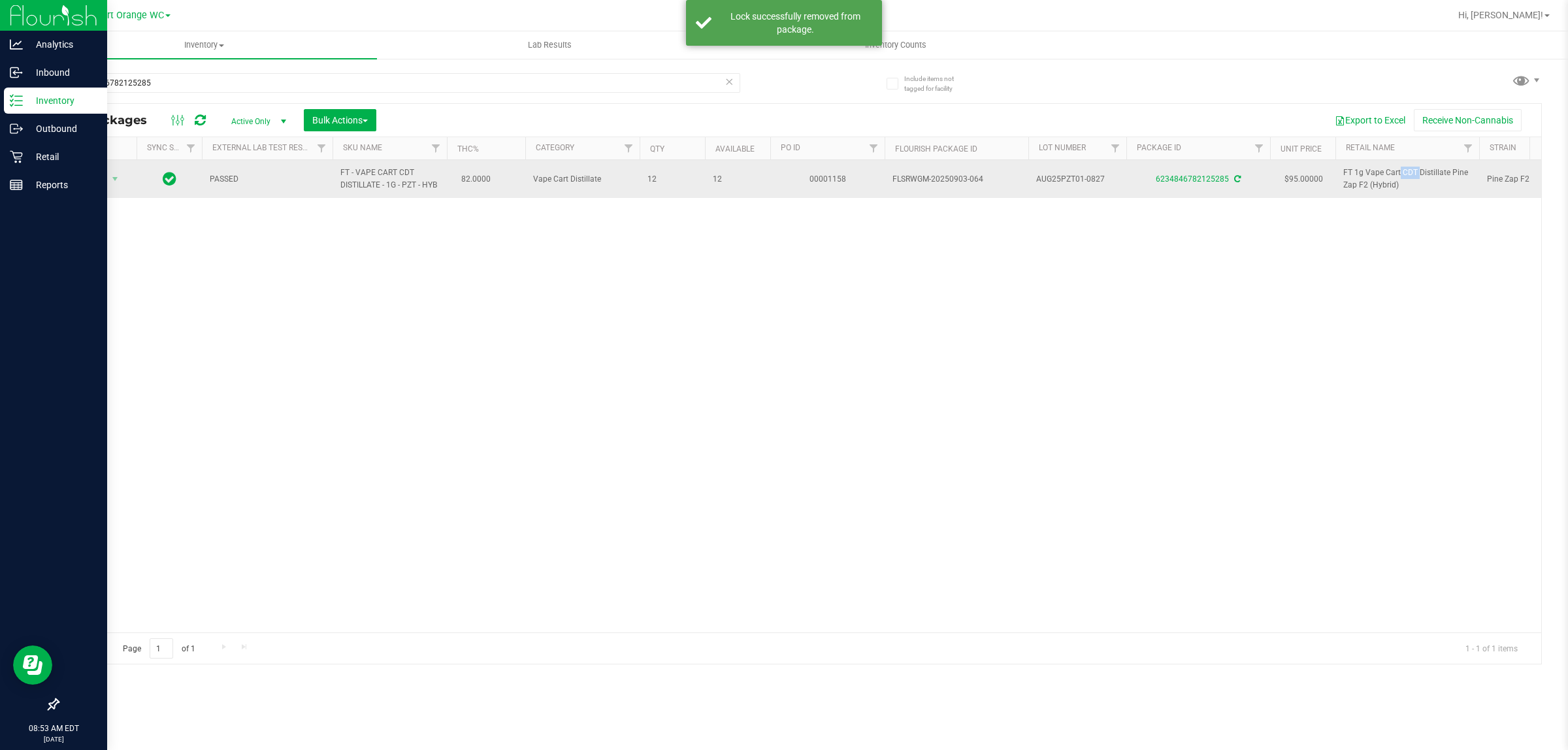
click at [1367, 171] on span "FT 1g Vape Cart CDT Distillate Pine Zap F2 (Hybrid)" at bounding box center [1407, 179] width 128 height 25
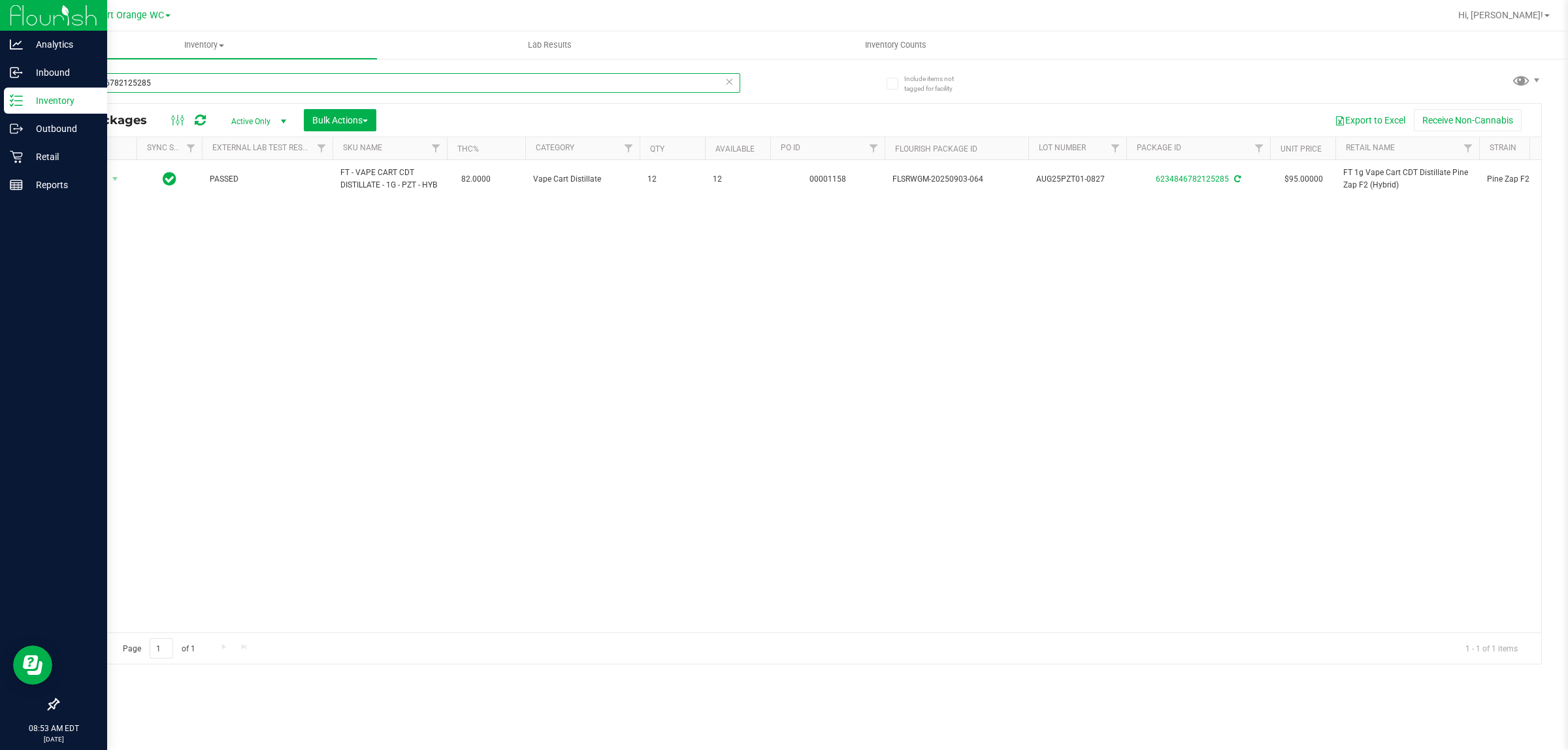
click at [425, 78] on input "6234846782125285" at bounding box center [399, 83] width 683 height 20
click at [428, 88] on input "6234846782125285" at bounding box center [399, 83] width 683 height 20
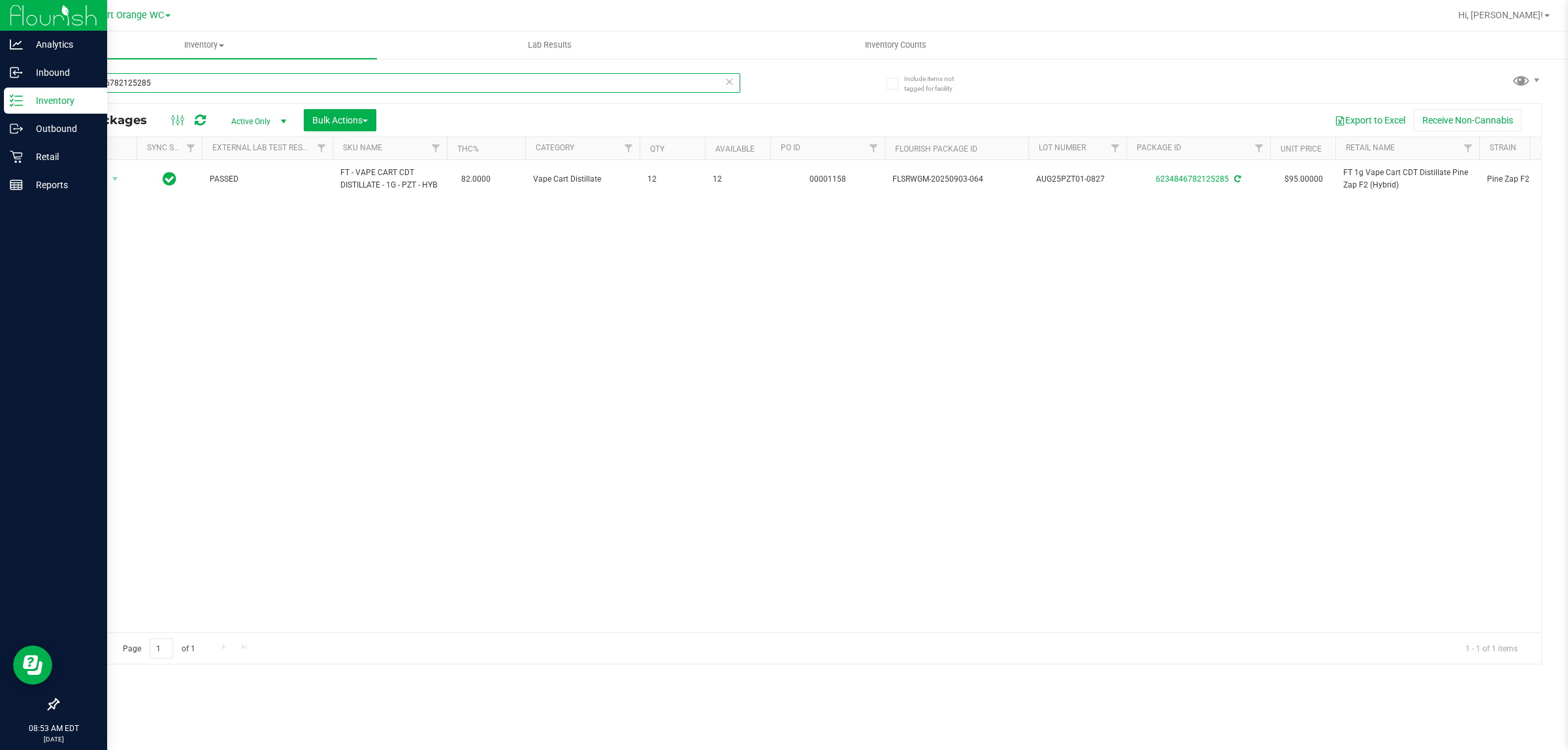
paste input "FT 1g Vape Cart CDT Distillate Pine Zap F2 (Hybrid)"
type input "FT 1g Vape Cart CDT Distillate Pine Zap F2 (Hybrid)"
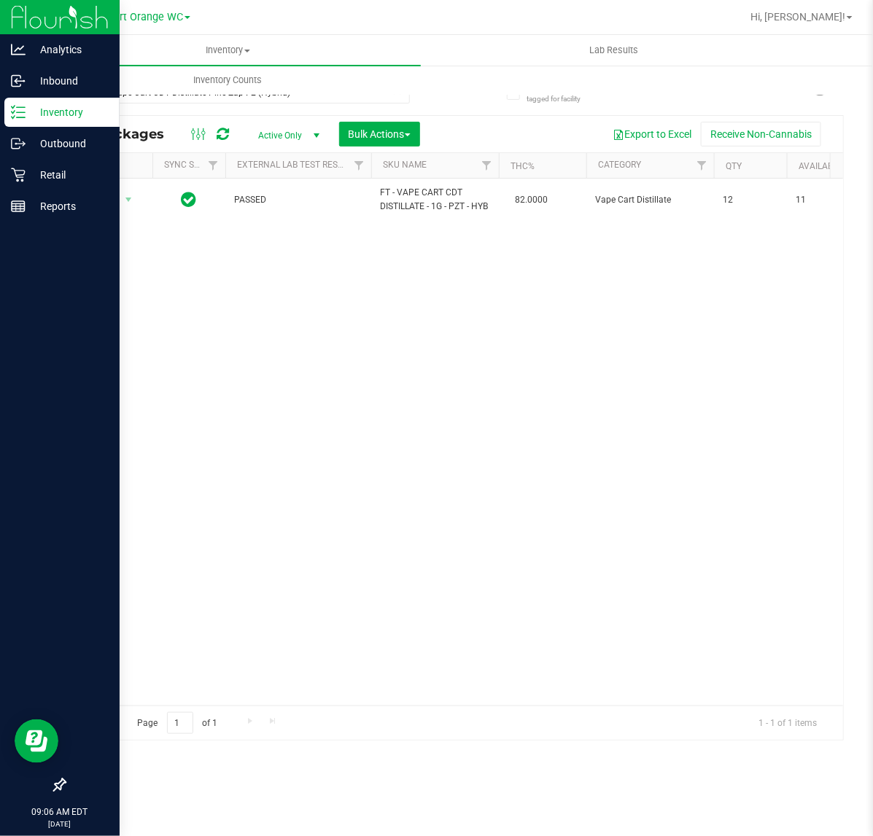
click at [513, 457] on div "Action Action Adjust qty Create package Edit attributes Global inventory Locate…" at bounding box center [454, 442] width 778 height 527
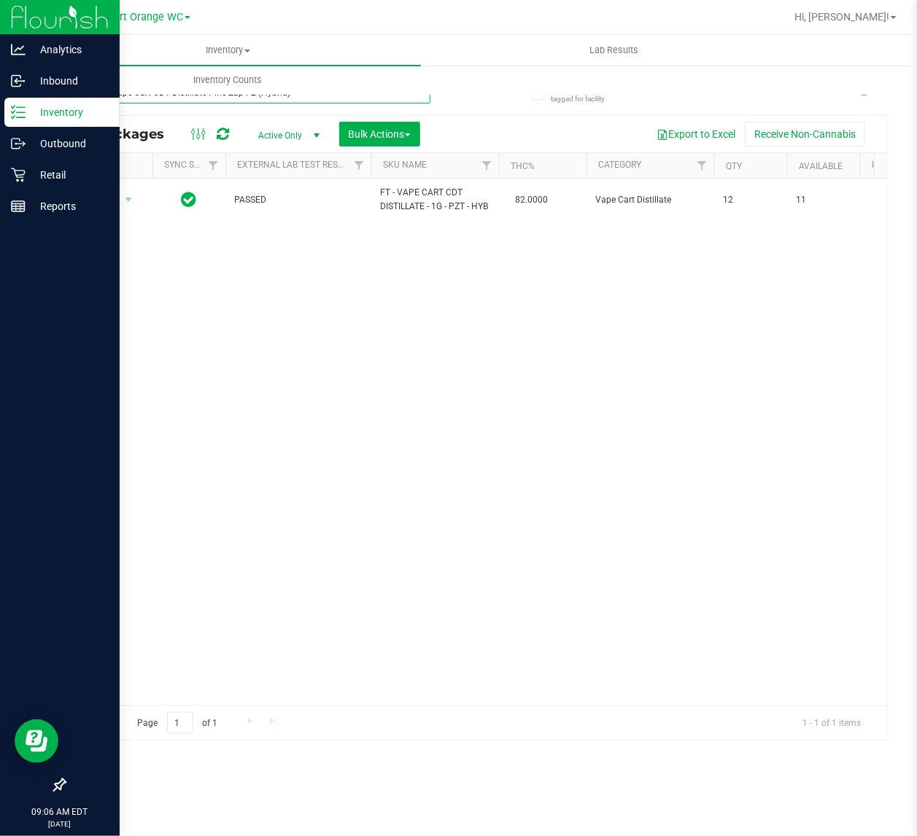
click at [312, 97] on input "FT 1g Vape Cart CDT Distillate Pine Zap F2 (Hybrid)" at bounding box center [247, 93] width 366 height 22
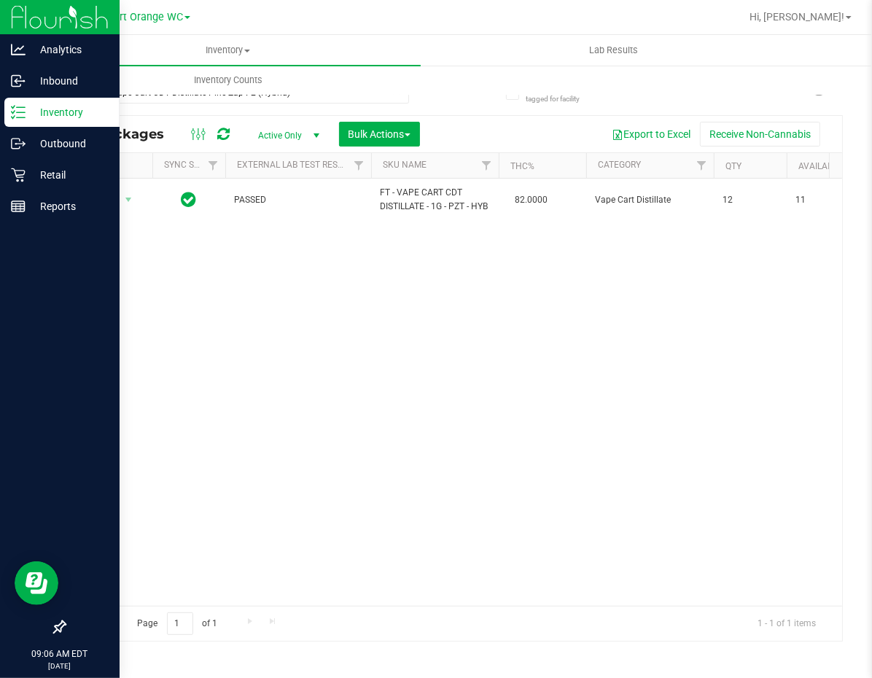
click at [734, 93] on div "Inventory All packages All inventory Waste log Create inventory Lab Results Inv…" at bounding box center [471, 65] width 872 height 60
click at [292, 95] on link "Inventory Counts" at bounding box center [228, 80] width 386 height 31
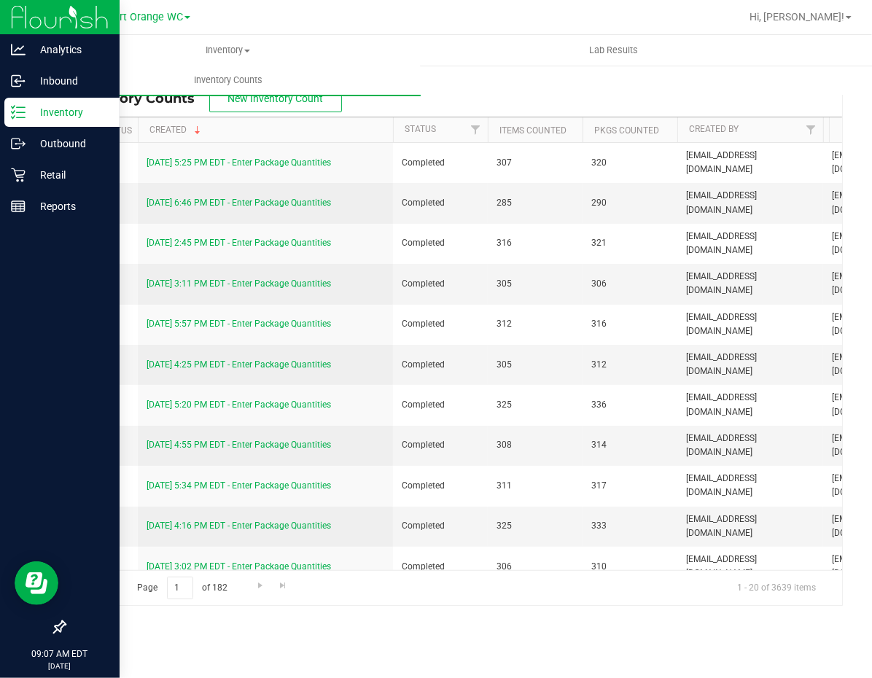
click at [66, 106] on p "Inventory" at bounding box center [69, 112] width 87 height 17
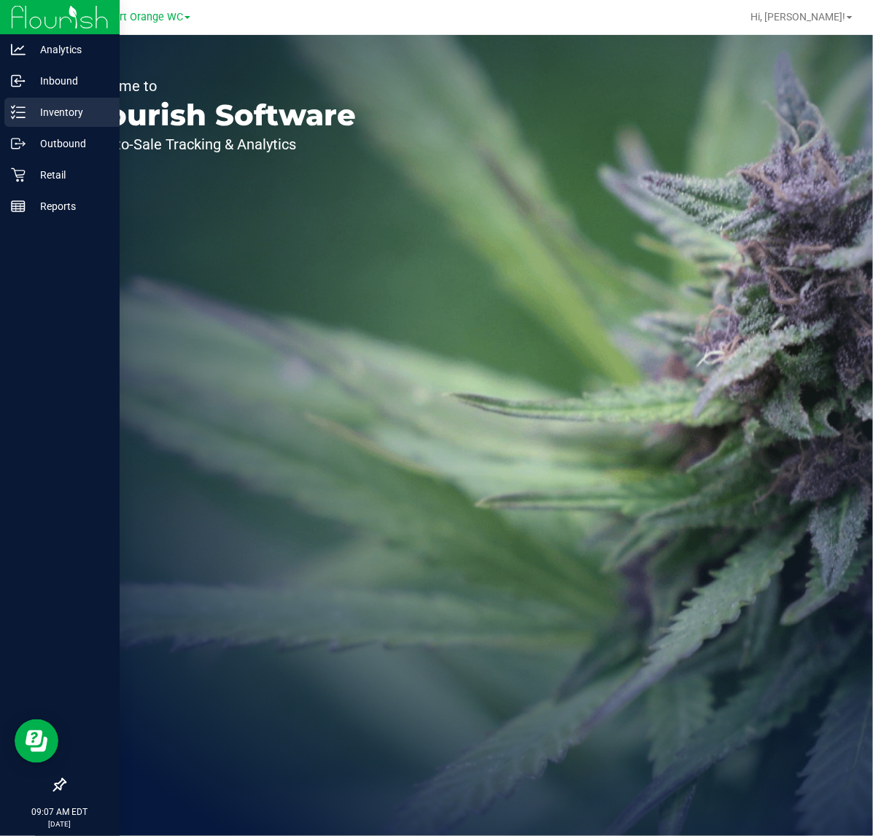
click at [66, 109] on p "Inventory" at bounding box center [69, 112] width 87 height 17
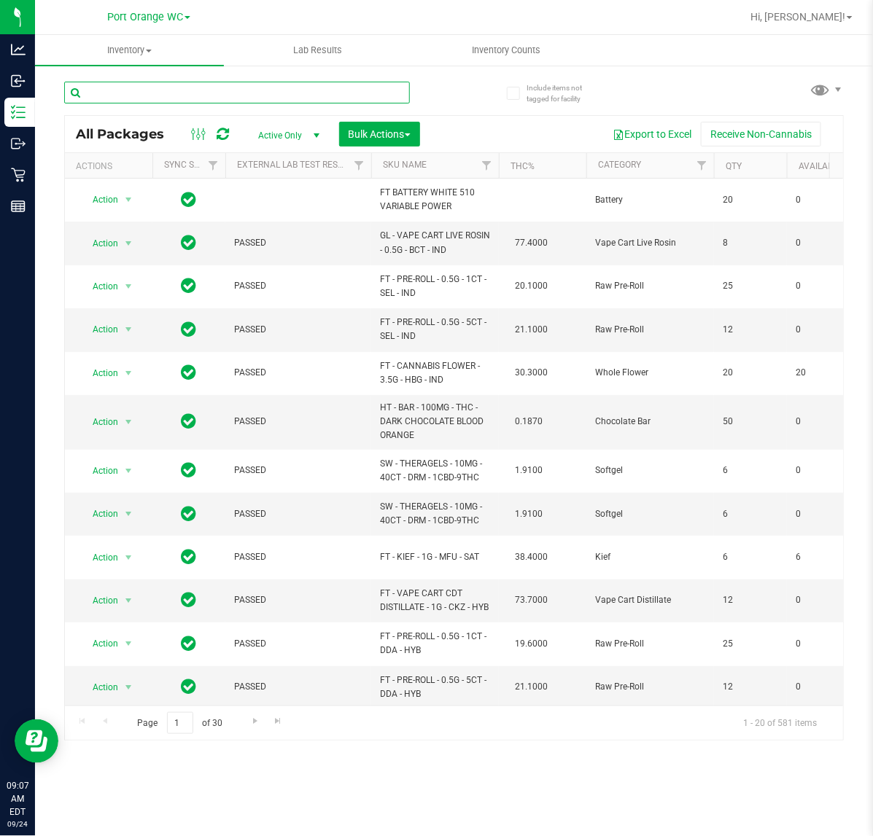
click at [125, 89] on input "text" at bounding box center [237, 93] width 346 height 22
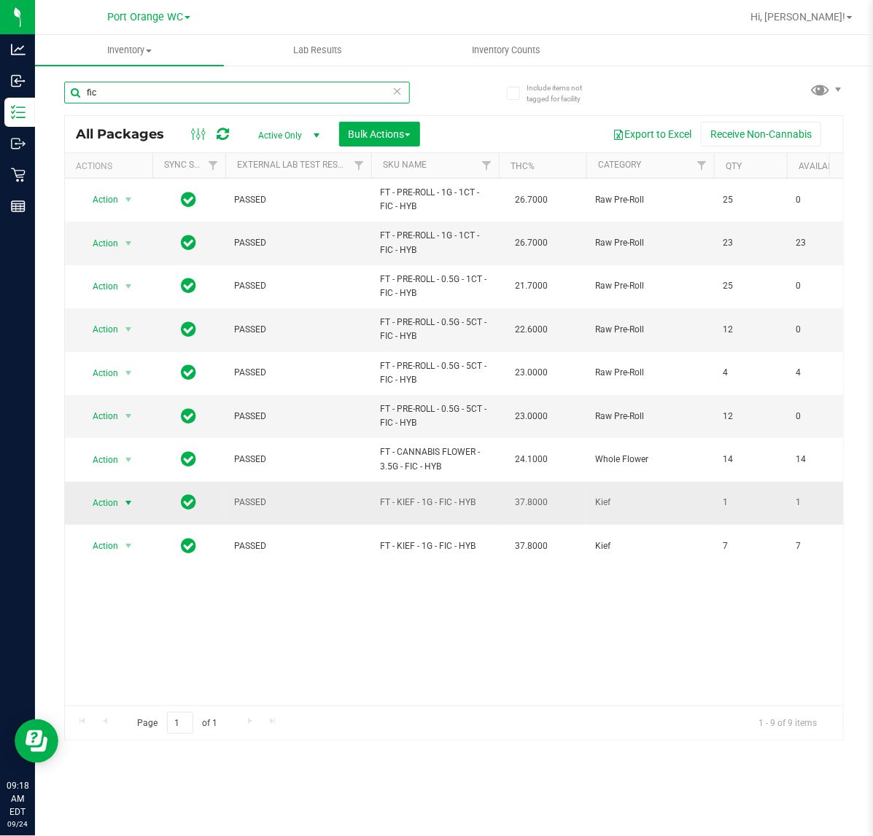
type input "fic"
click at [108, 505] on span "Action" at bounding box center [98, 503] width 39 height 20
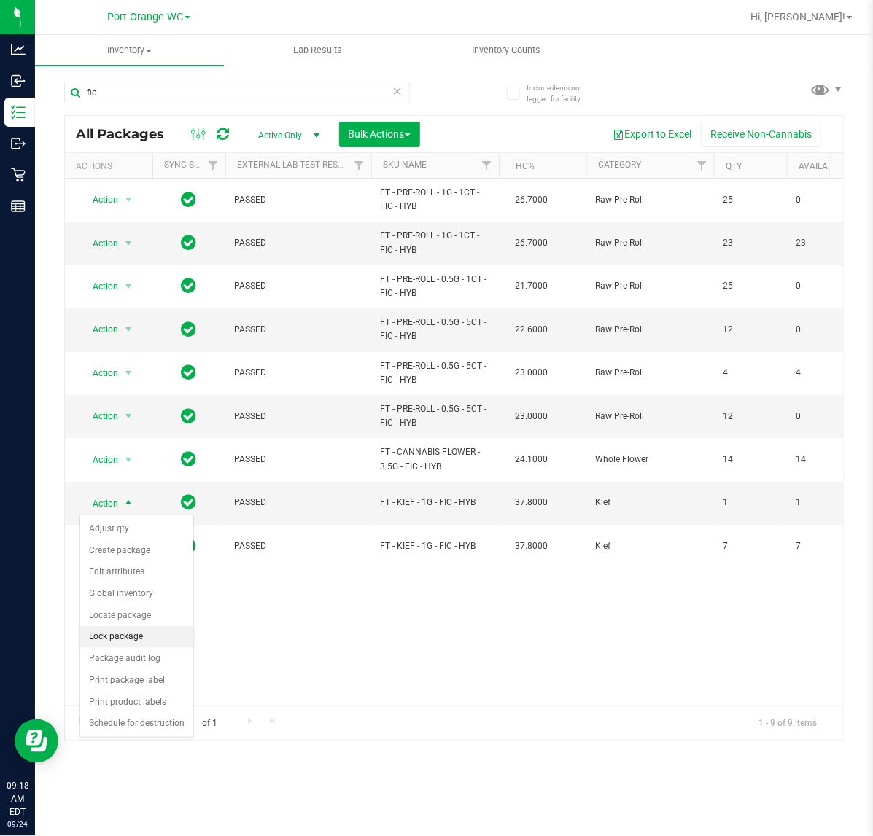
click at [126, 642] on li "Lock package" at bounding box center [136, 637] width 113 height 22
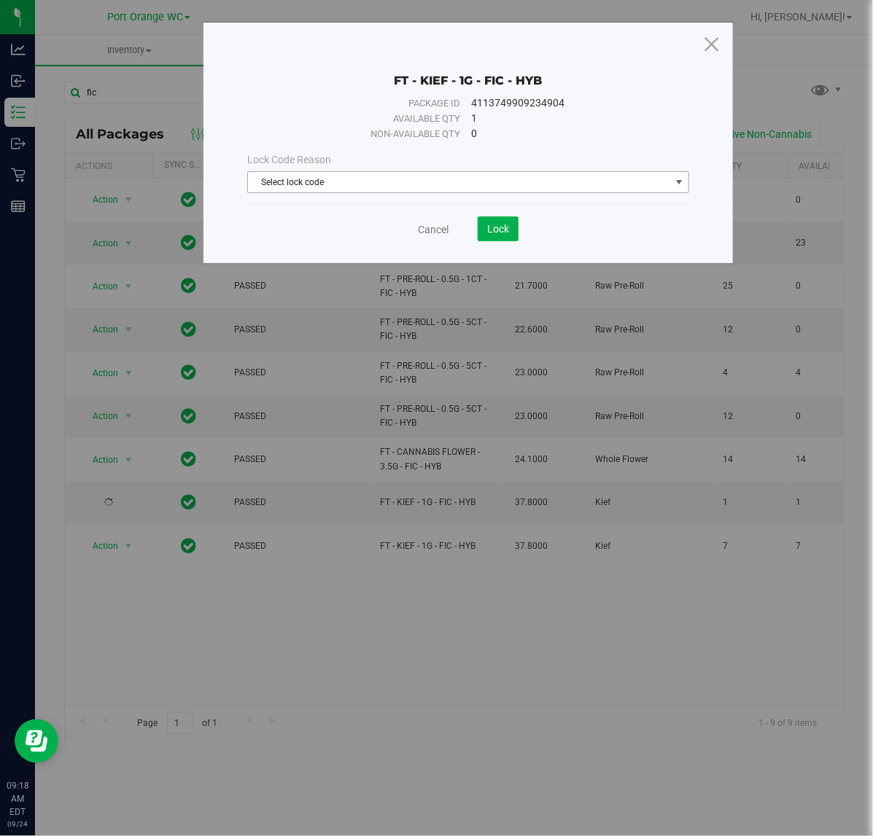
click at [359, 183] on span "Select lock code" at bounding box center [458, 182] width 421 height 20
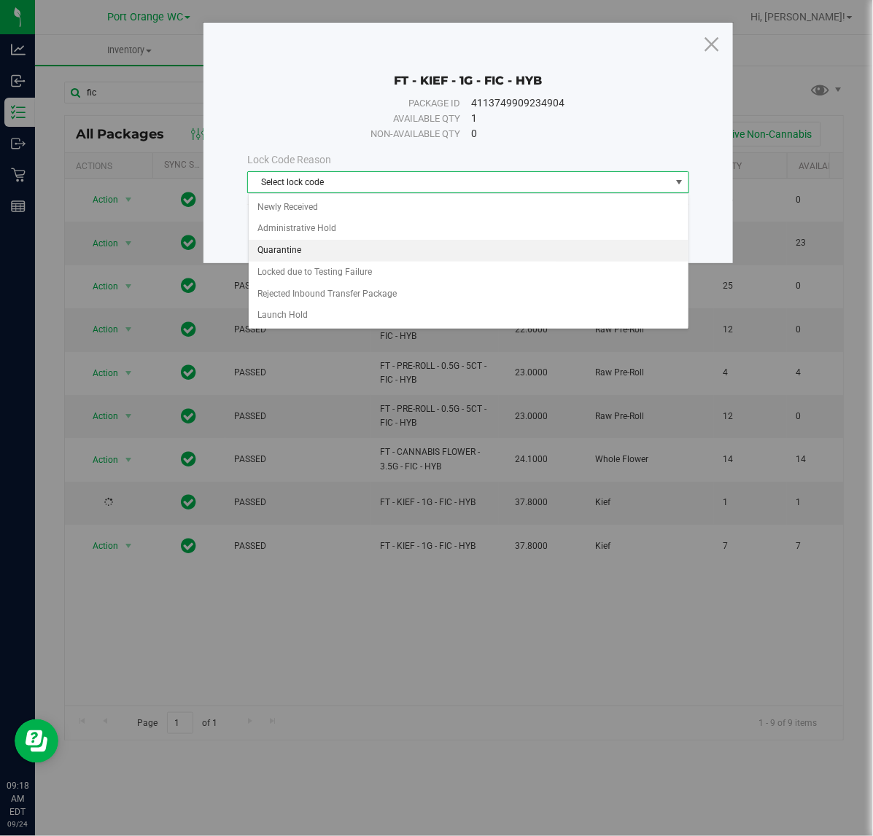
click at [286, 246] on li "Quarantine" at bounding box center [469, 251] width 440 height 22
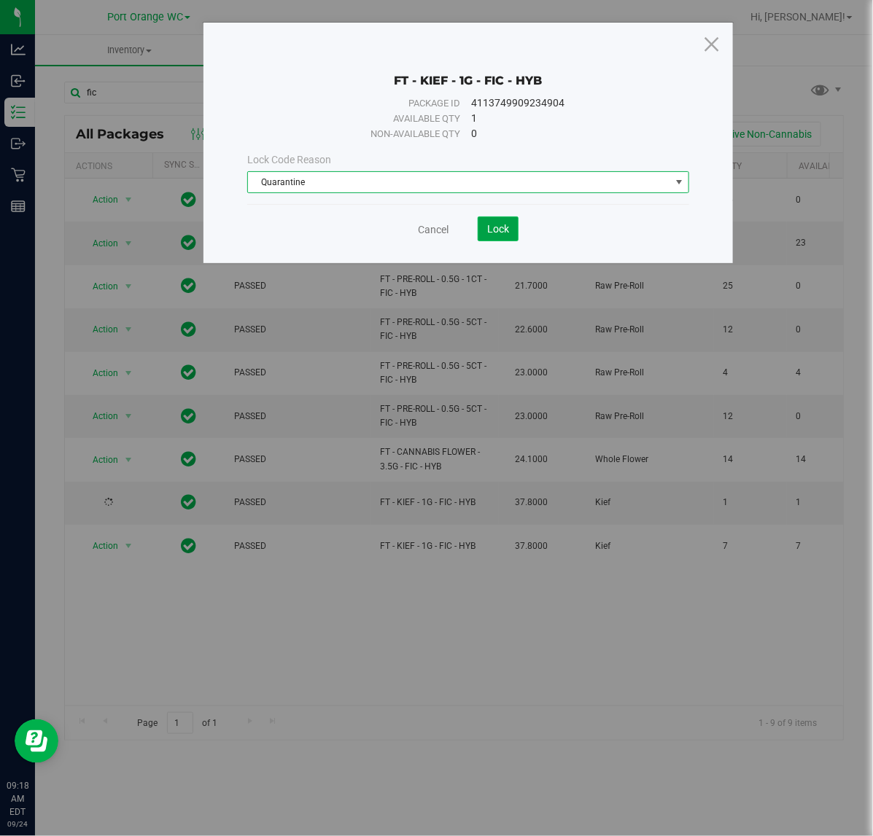
click at [508, 232] on span "Lock" at bounding box center [498, 229] width 22 height 12
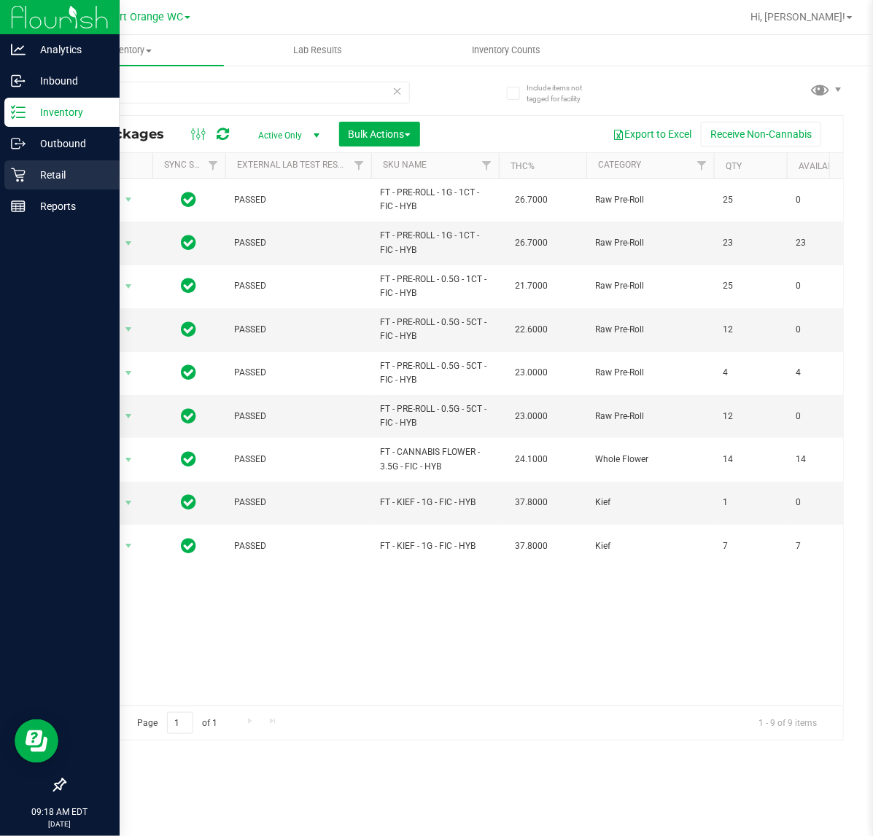
click at [50, 176] on p "Retail" at bounding box center [69, 174] width 87 height 17
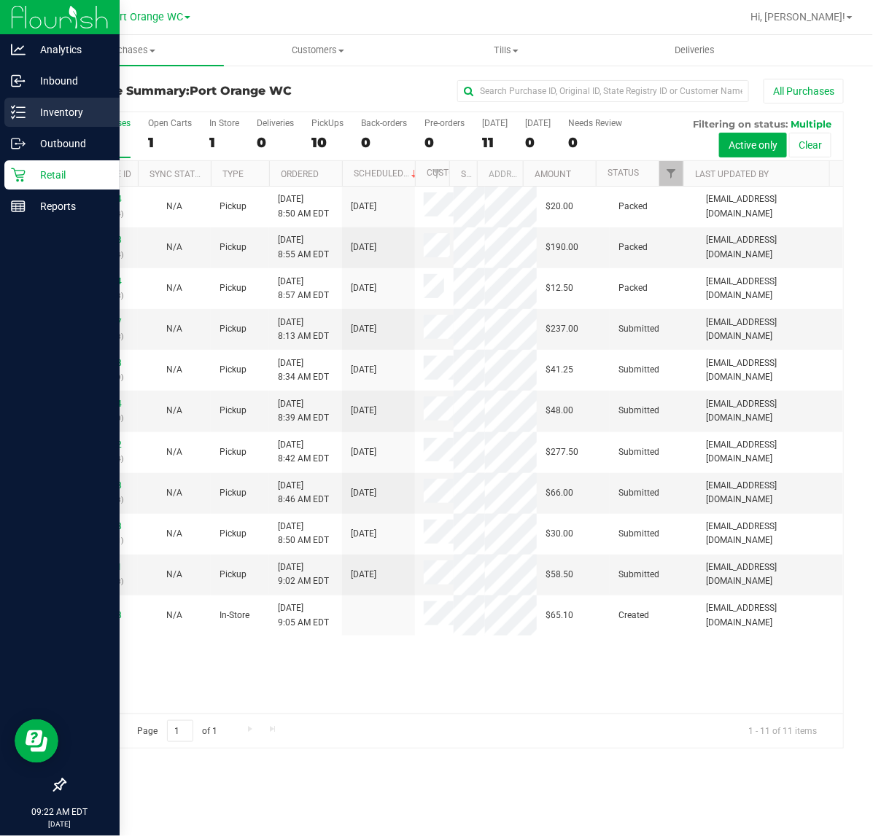
click at [52, 120] on p "Inventory" at bounding box center [69, 112] width 87 height 17
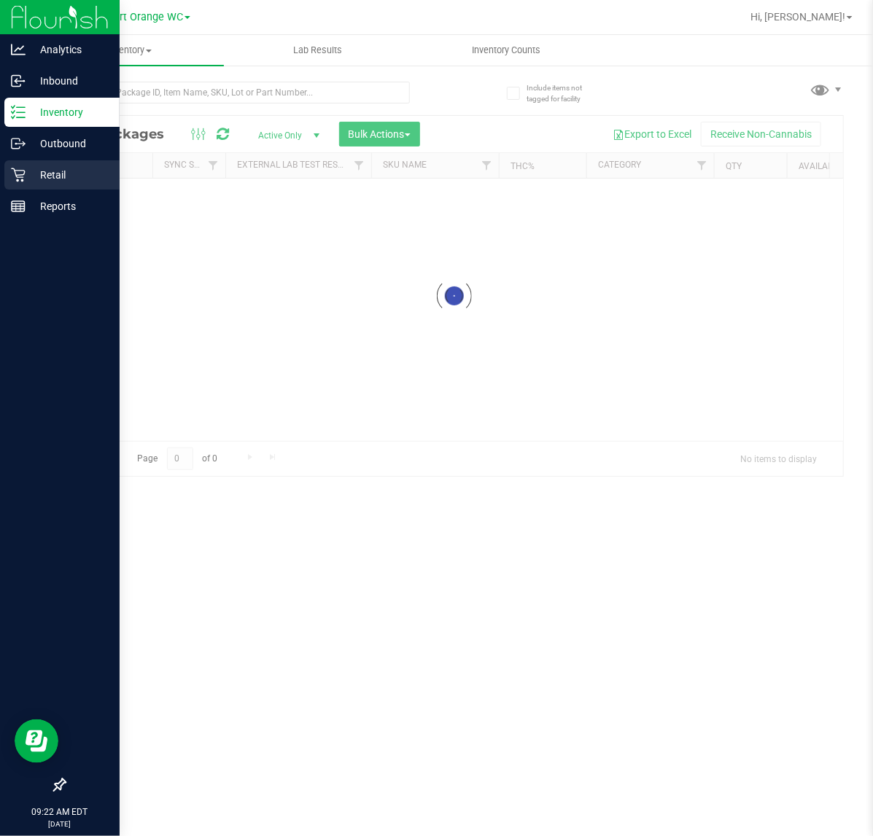
click at [57, 169] on p "Retail" at bounding box center [69, 174] width 87 height 17
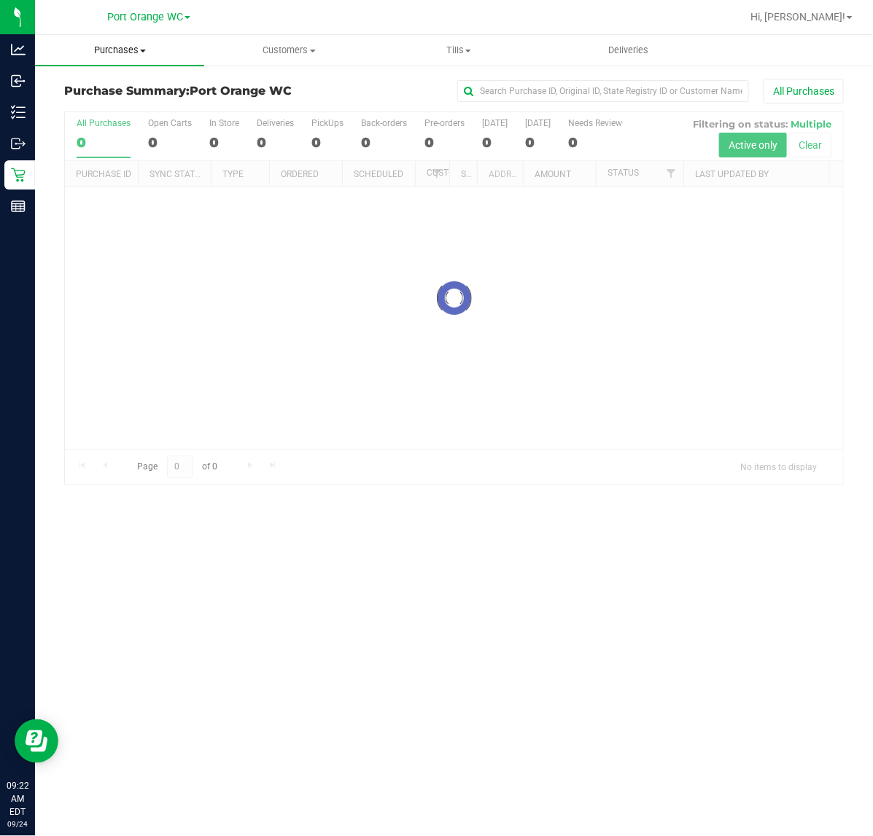
click at [130, 46] on span "Purchases" at bounding box center [119, 50] width 169 height 13
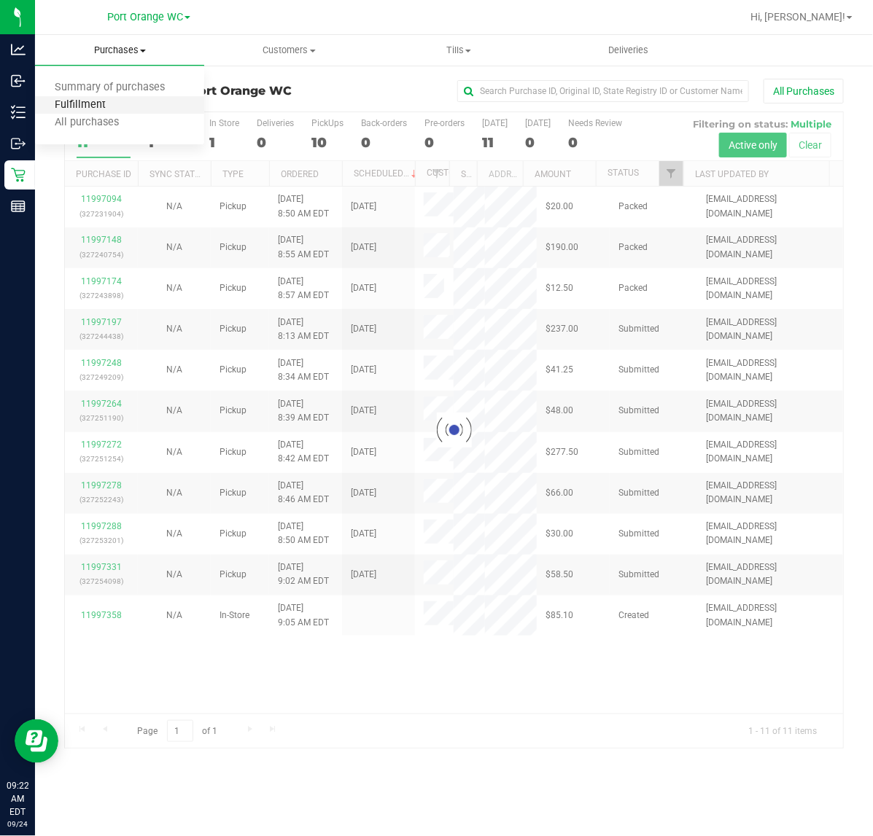
click at [82, 104] on span "Fulfillment" at bounding box center [80, 105] width 90 height 12
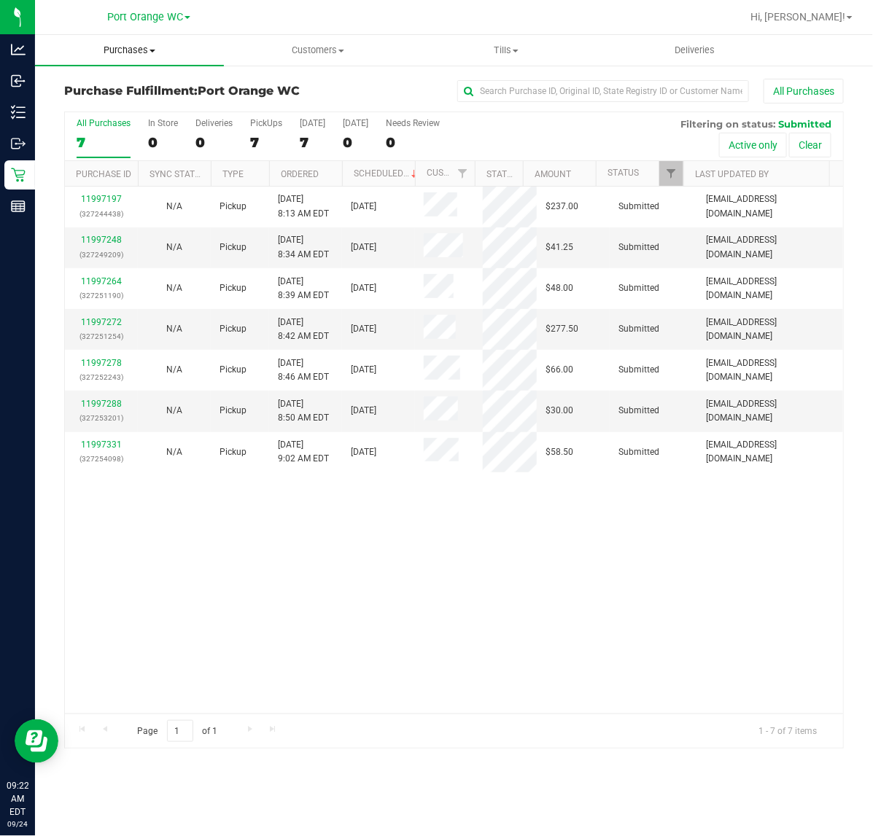
click at [117, 51] on span "Purchases" at bounding box center [129, 50] width 189 height 13
click at [92, 99] on span "Fulfillment" at bounding box center [80, 105] width 90 height 12
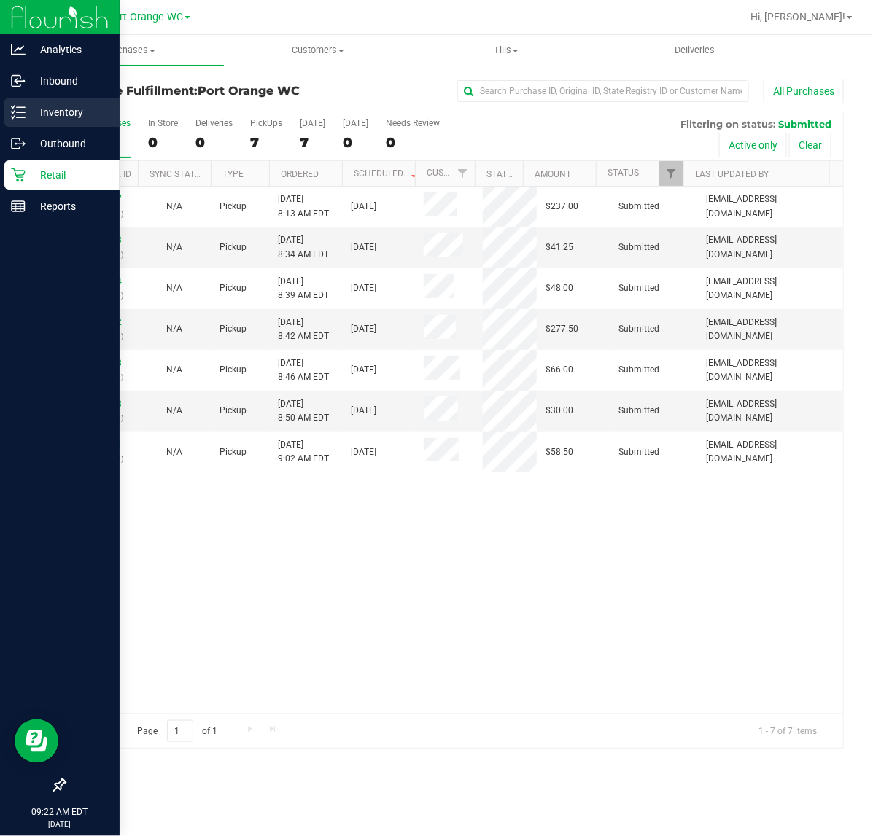
click at [55, 106] on p "Inventory" at bounding box center [69, 112] width 87 height 17
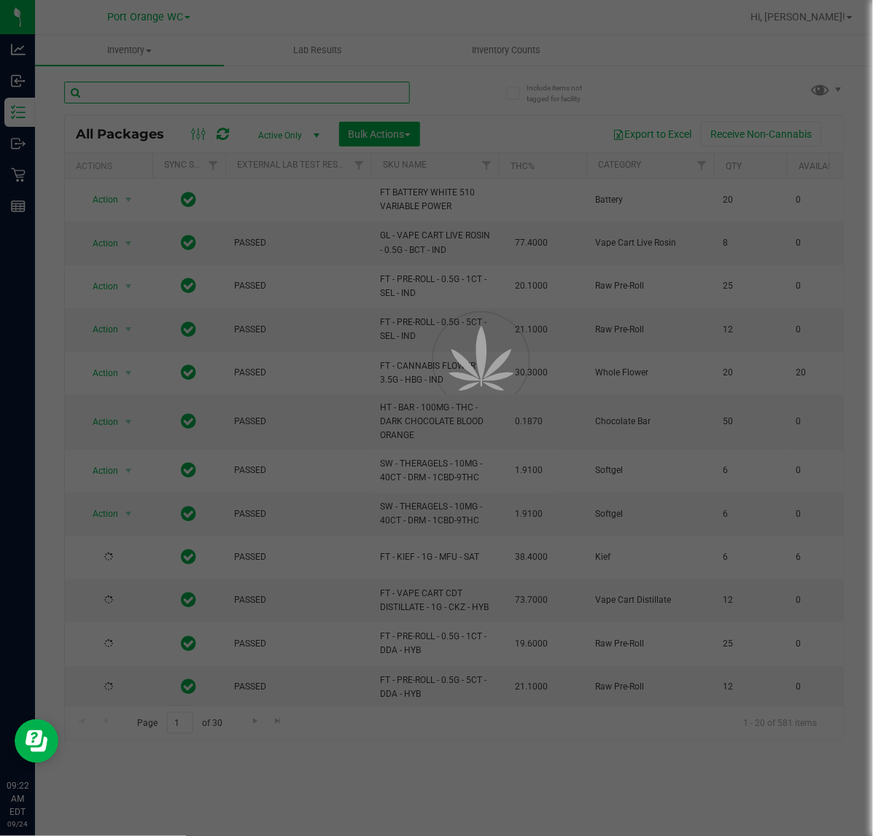
click at [238, 87] on input "text" at bounding box center [237, 93] width 346 height 22
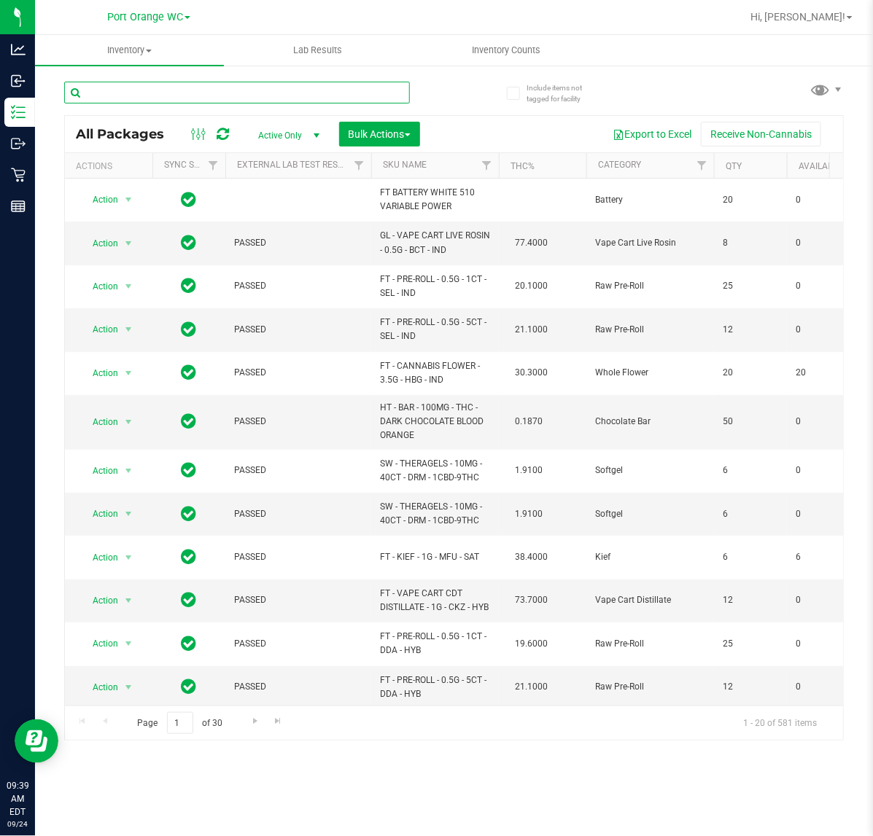
click at [328, 97] on input "text" at bounding box center [237, 93] width 346 height 22
type input "2458575994269682"
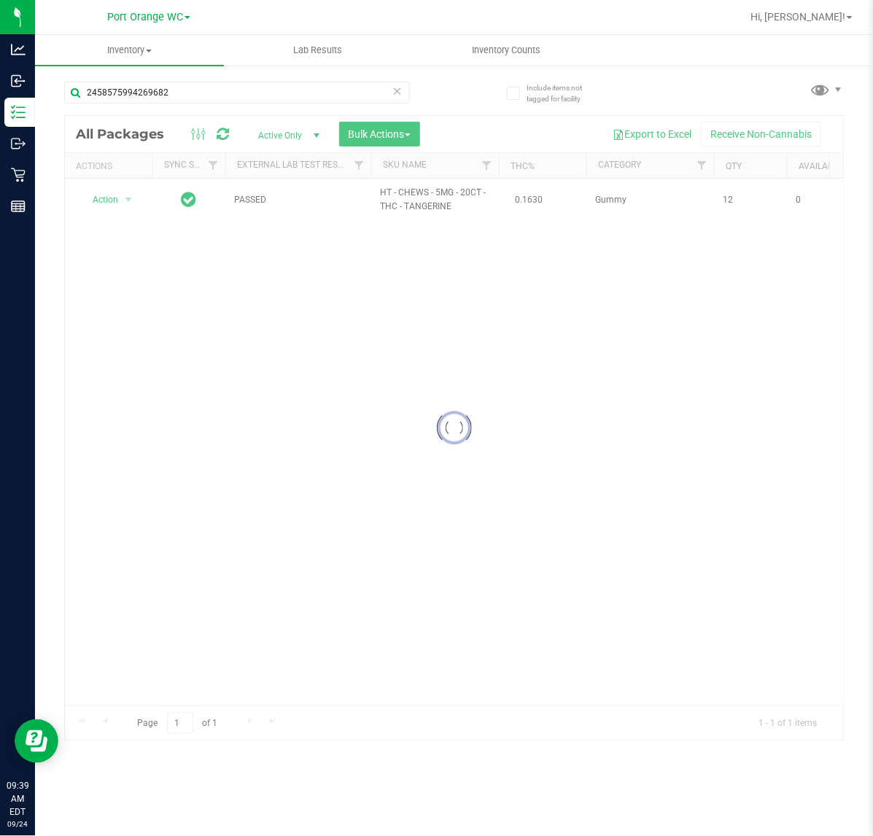
click at [110, 205] on div at bounding box center [454, 428] width 778 height 625
click at [110, 205] on span "Action" at bounding box center [98, 200] width 39 height 20
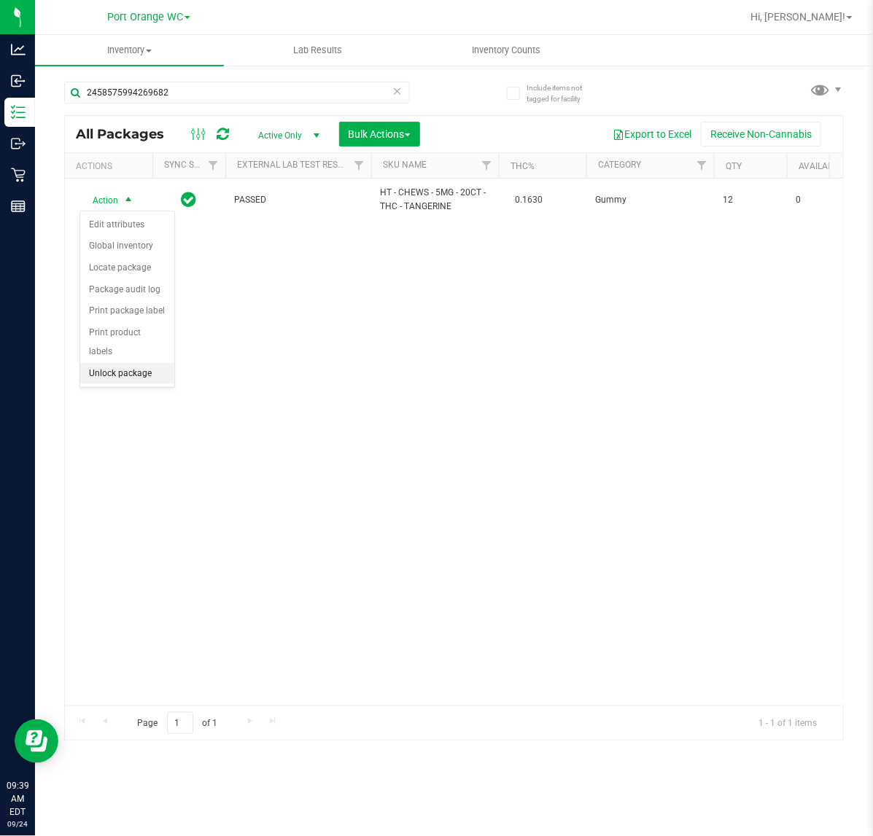
click at [121, 363] on li "Unlock package" at bounding box center [127, 374] width 94 height 22
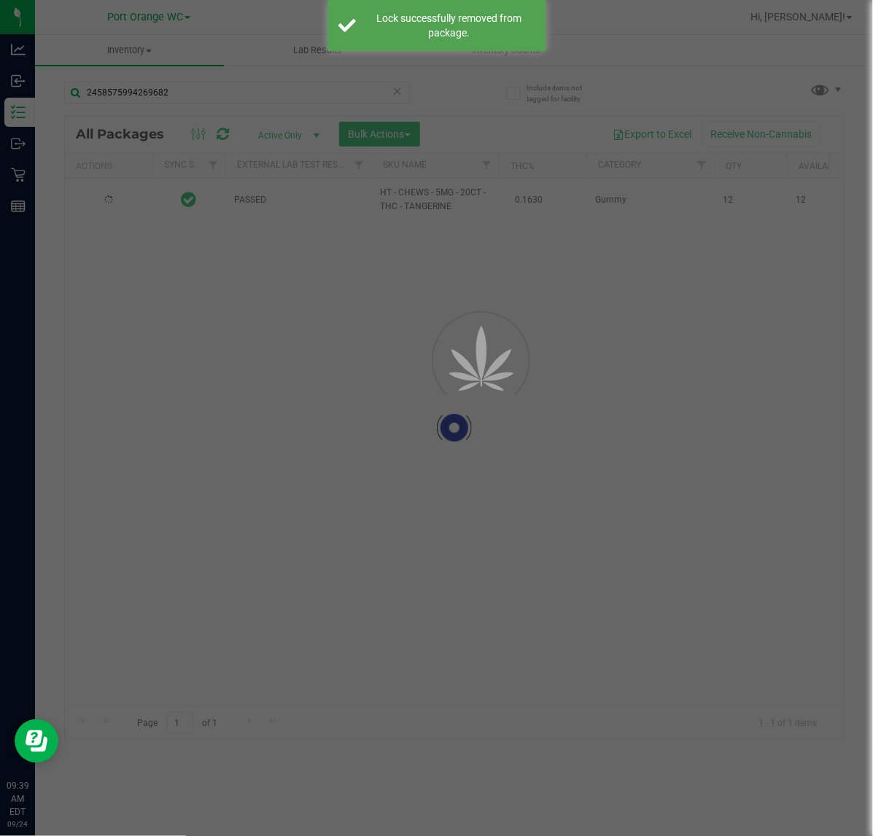
type input "2026-01-11"
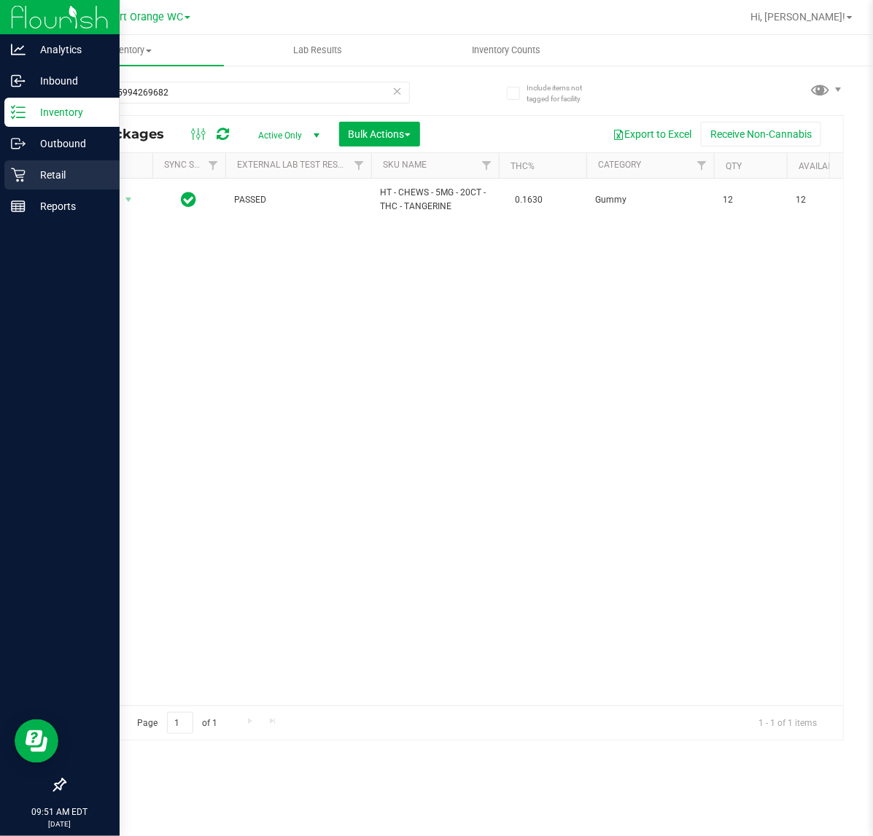
click at [44, 177] on p "Retail" at bounding box center [69, 174] width 87 height 17
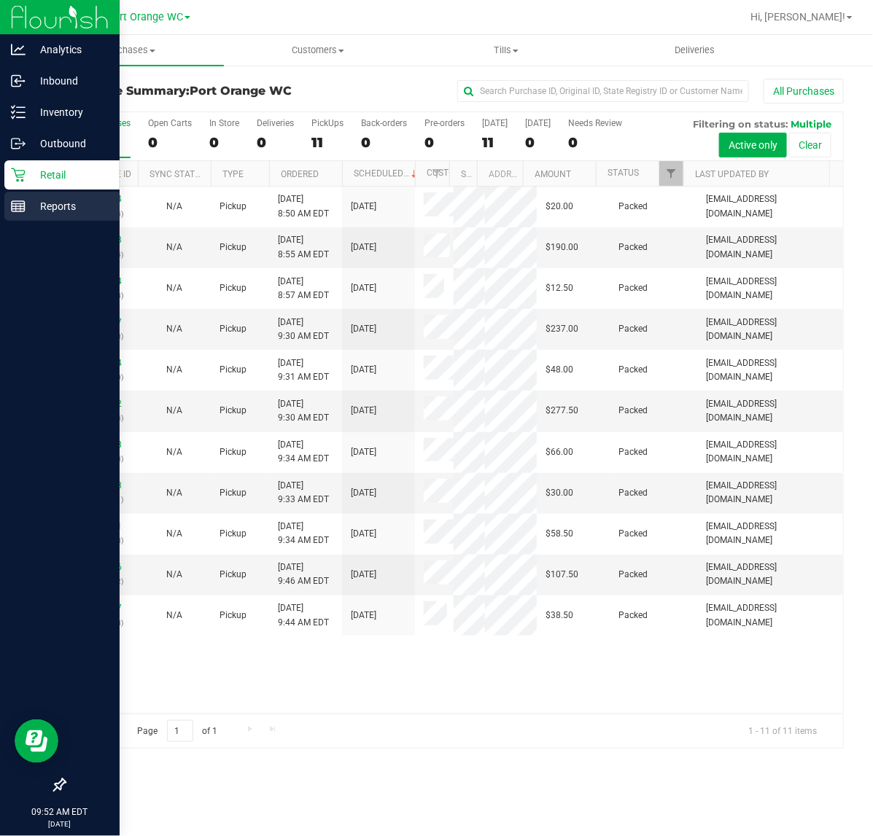
click at [57, 202] on p "Reports" at bounding box center [69, 206] width 87 height 17
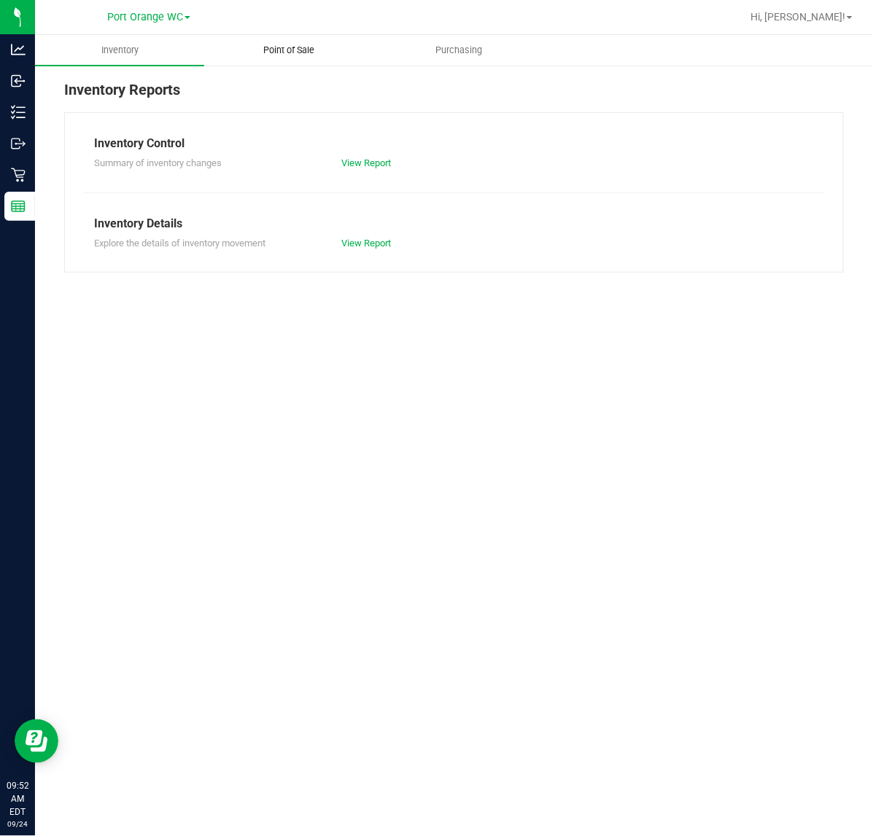
click at [286, 52] on span "Point of Sale" at bounding box center [289, 50] width 90 height 13
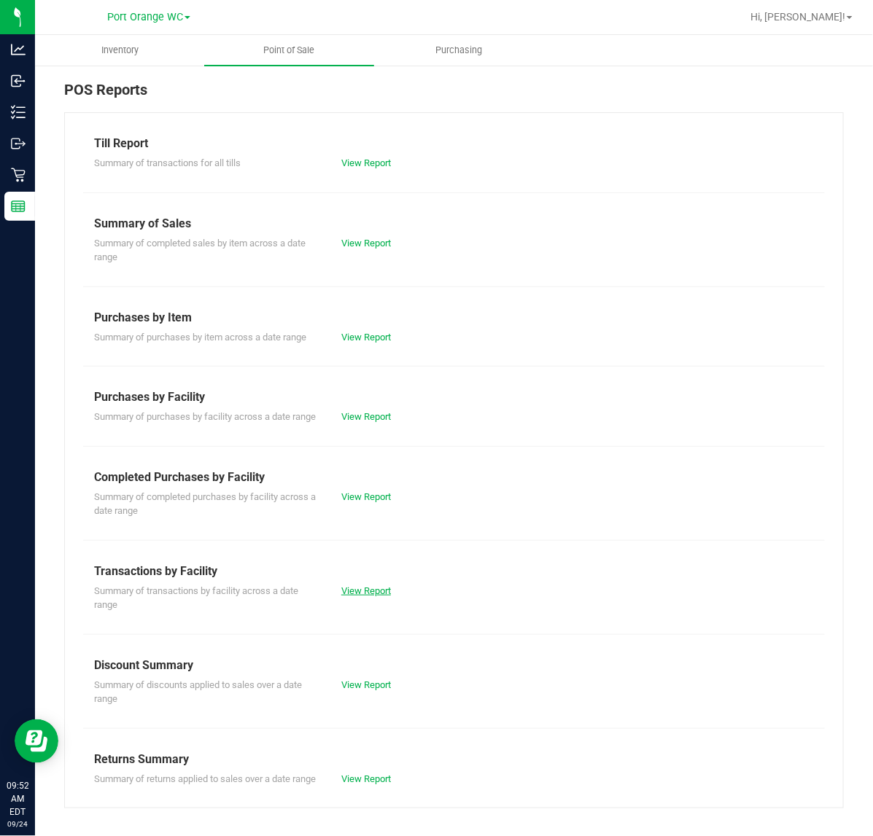
click at [344, 596] on link "View Report" at bounding box center [366, 590] width 50 height 11
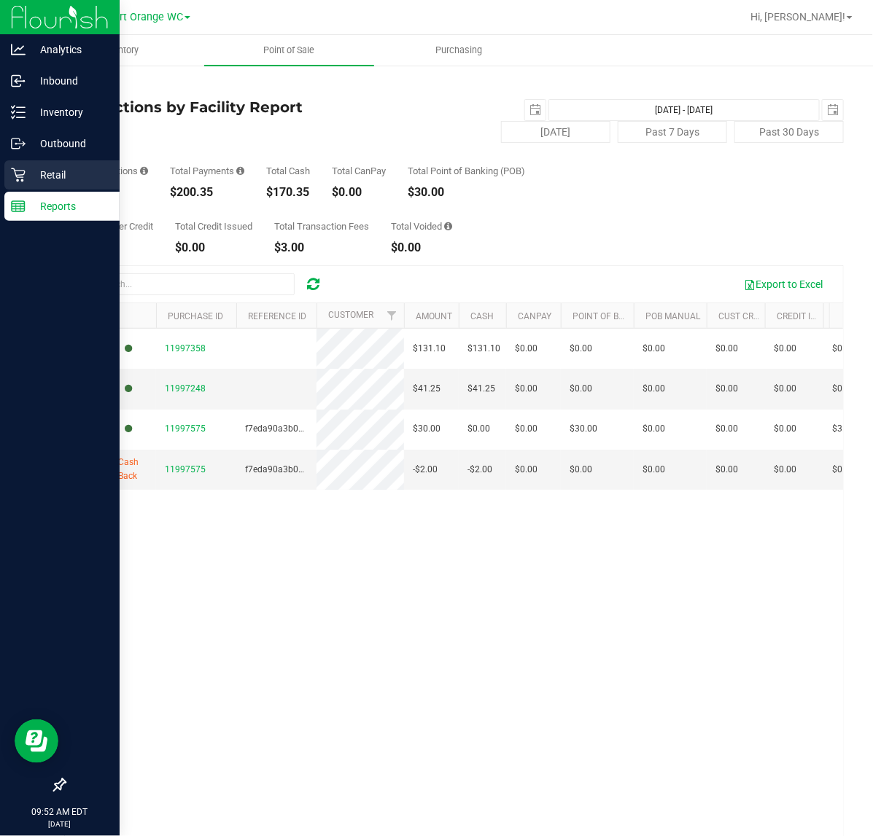
click at [48, 171] on p "Retail" at bounding box center [69, 174] width 87 height 17
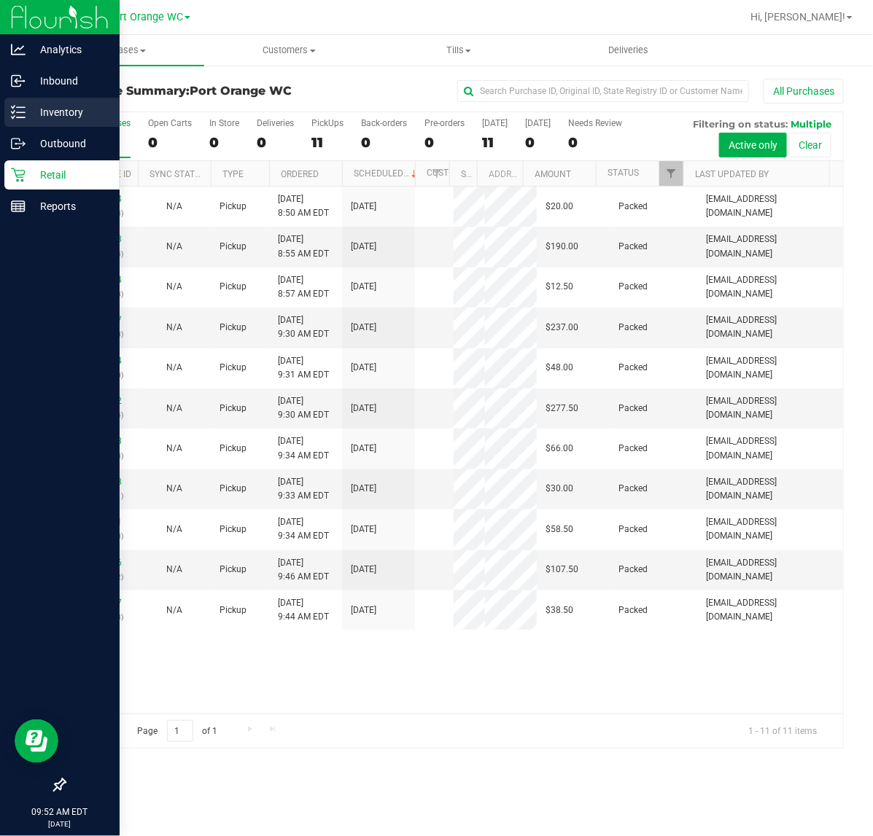
click at [77, 110] on p "Inventory" at bounding box center [69, 112] width 87 height 17
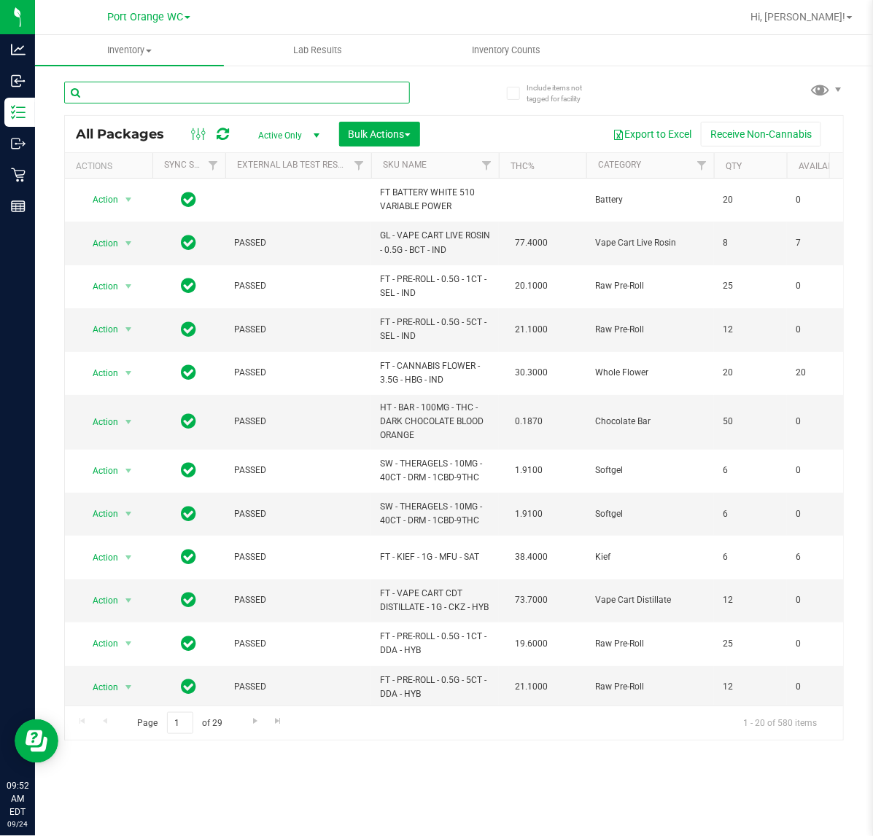
click at [234, 85] on input "text" at bounding box center [237, 93] width 346 height 22
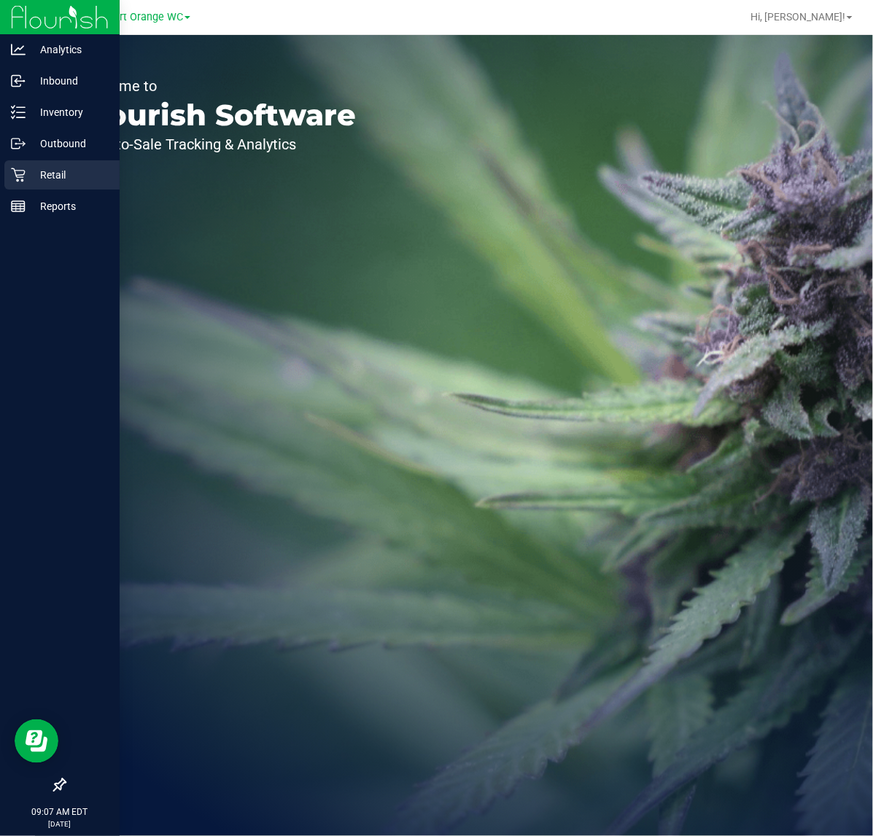
click at [50, 176] on p "Retail" at bounding box center [69, 174] width 87 height 17
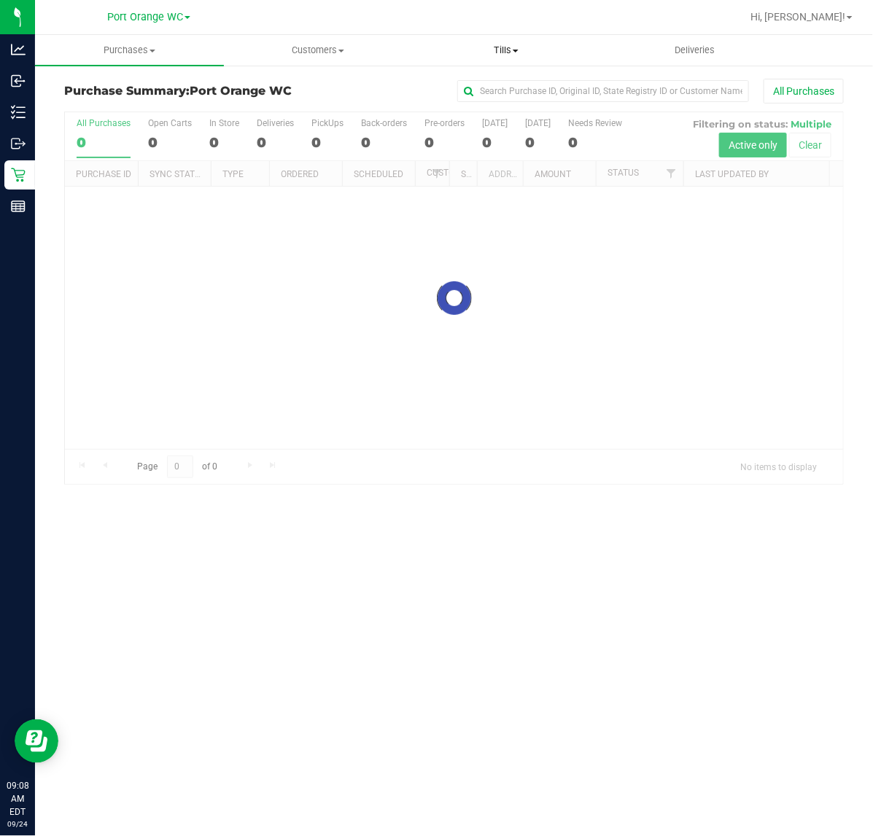
click at [511, 52] on span "Tills" at bounding box center [506, 50] width 187 height 13
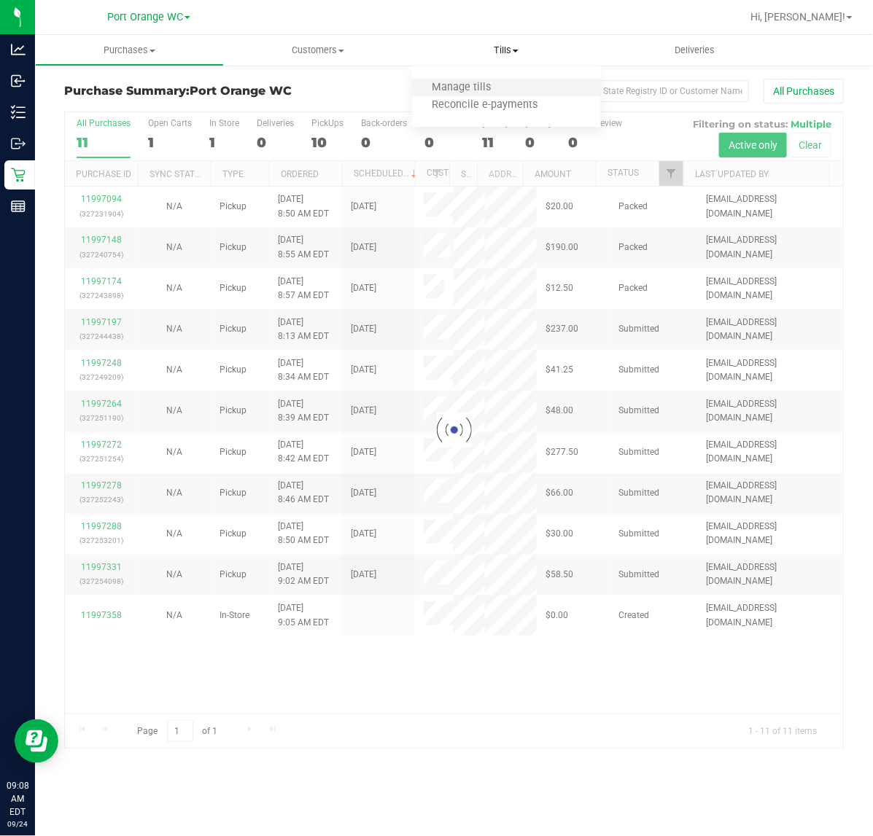
click at [468, 79] on li "Manage tills" at bounding box center [506, 87] width 189 height 17
